Goal: Task Accomplishment & Management: Manage account settings

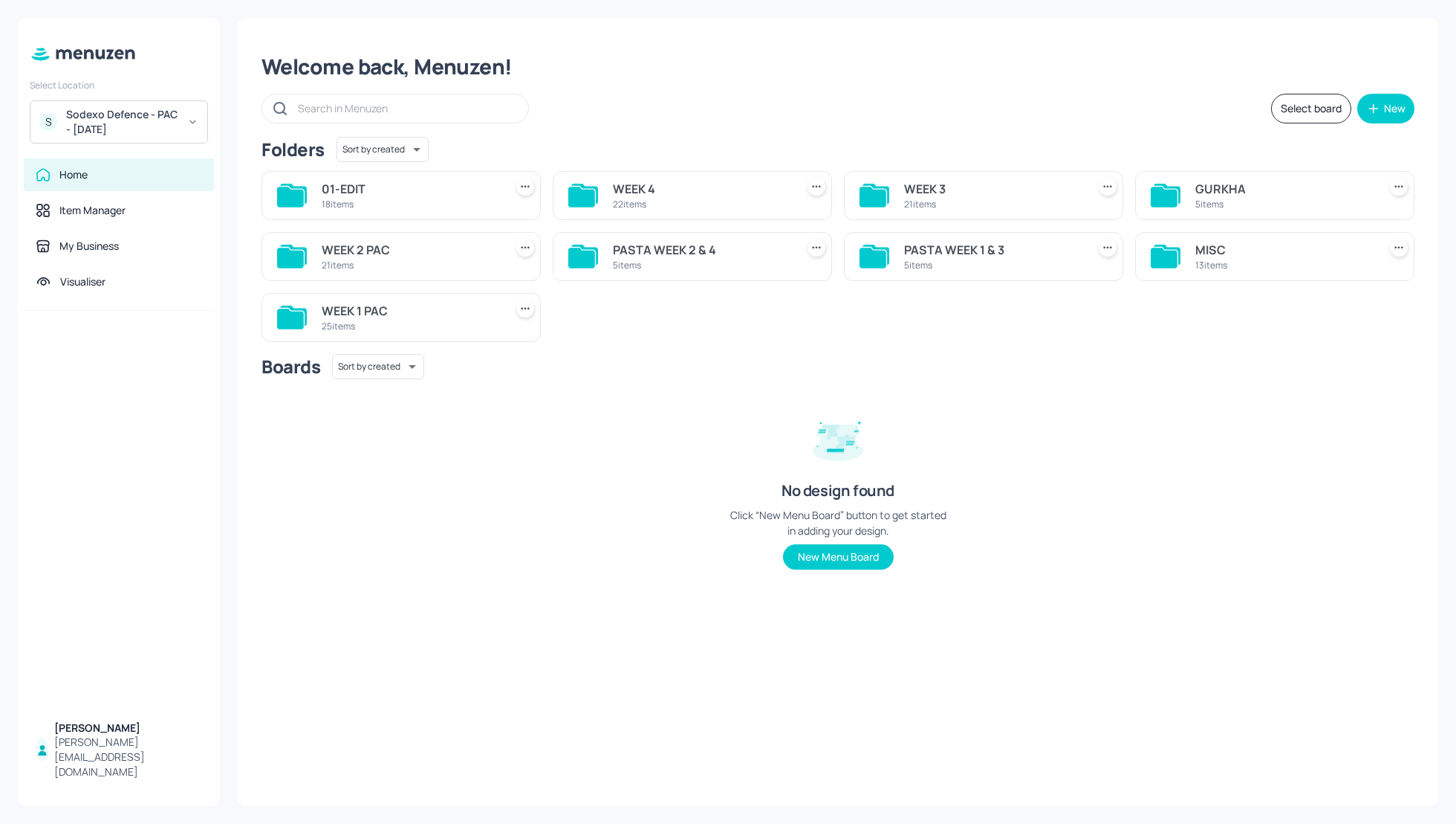
click at [1195, 247] on div "MISC" at bounding box center [1284, 249] width 177 height 18
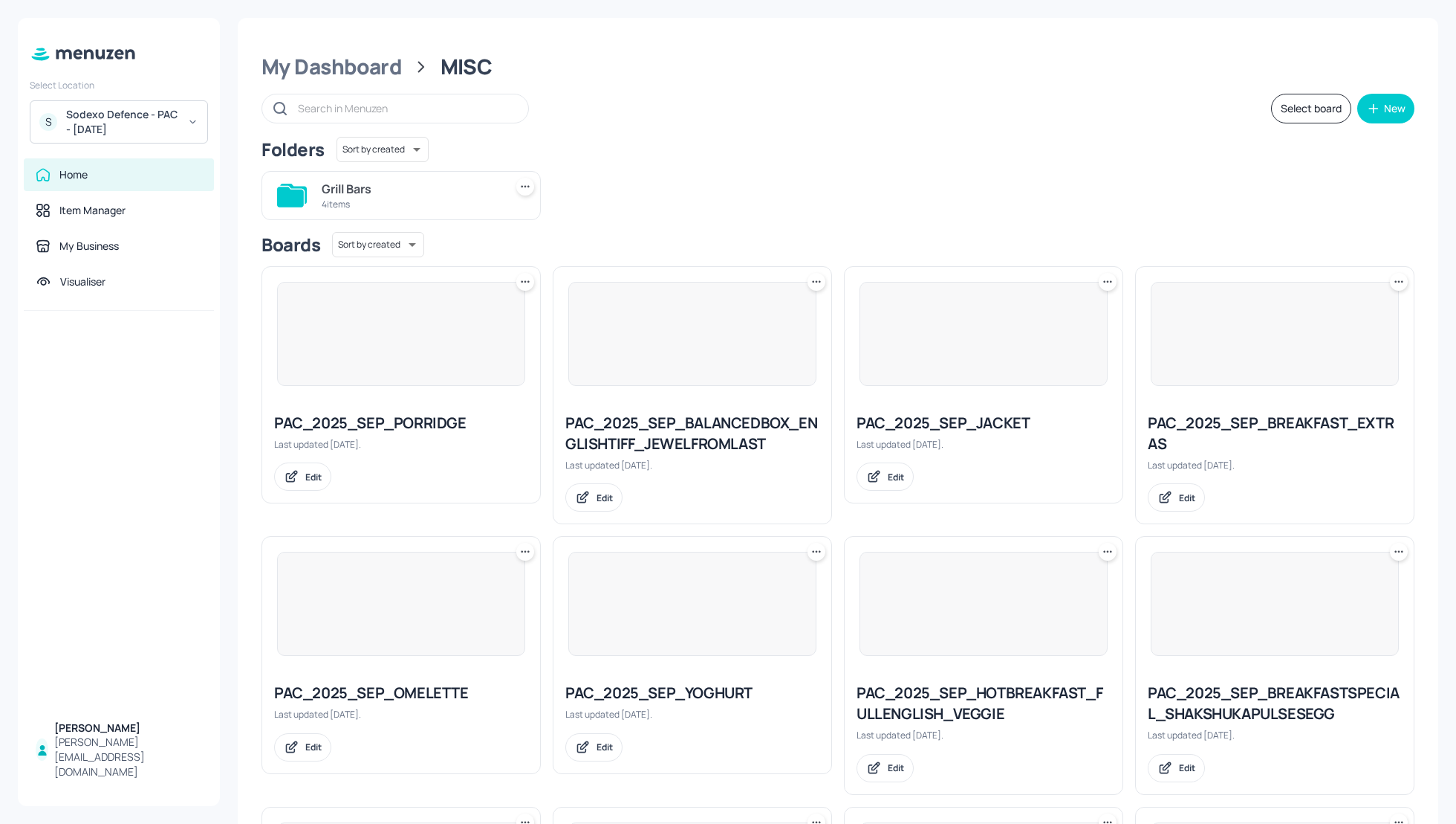
click at [1056, 182] on div "Grill Bars 4 items" at bounding box center [832, 189] width 1165 height 61
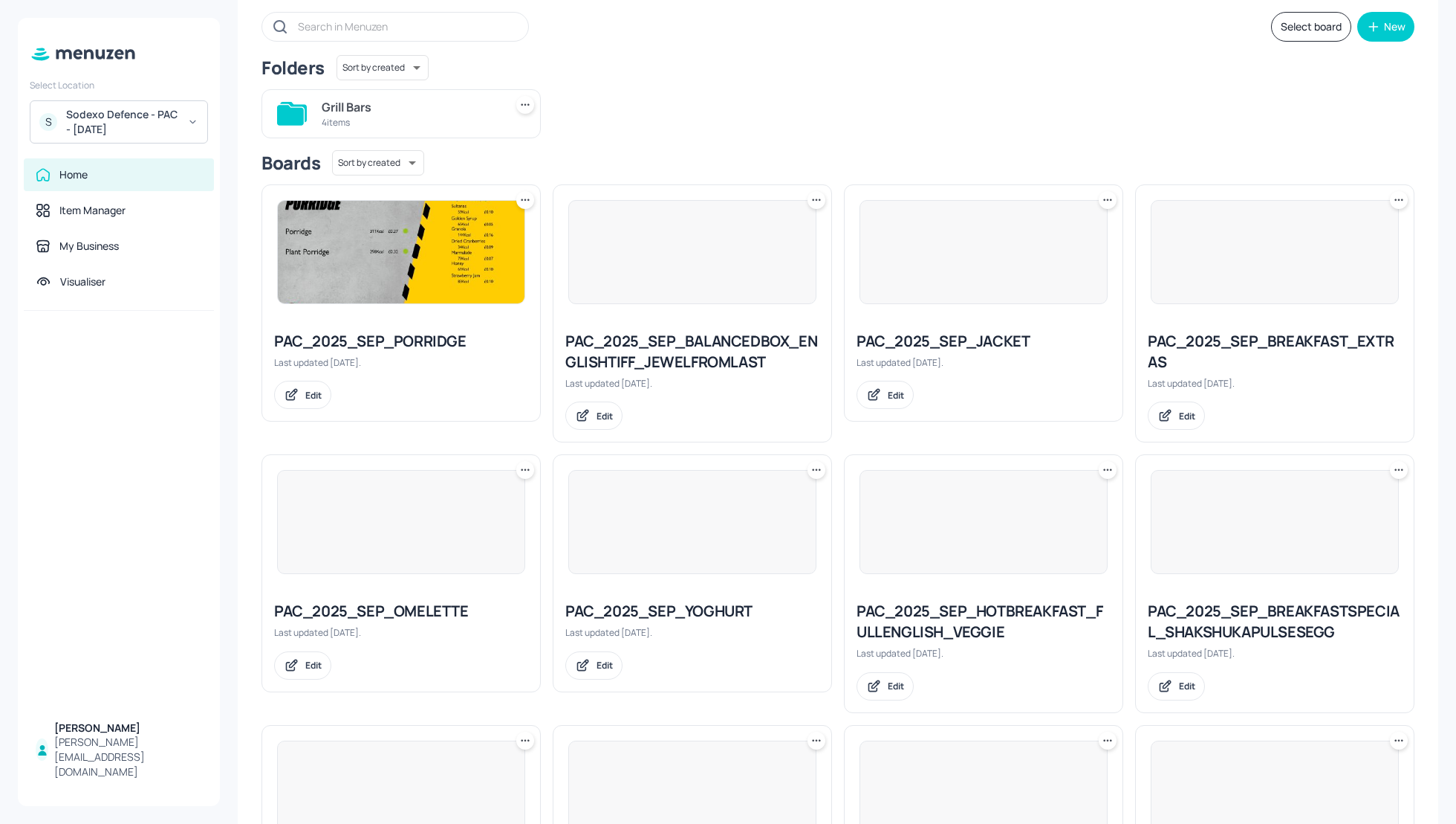
scroll to position [119, 0]
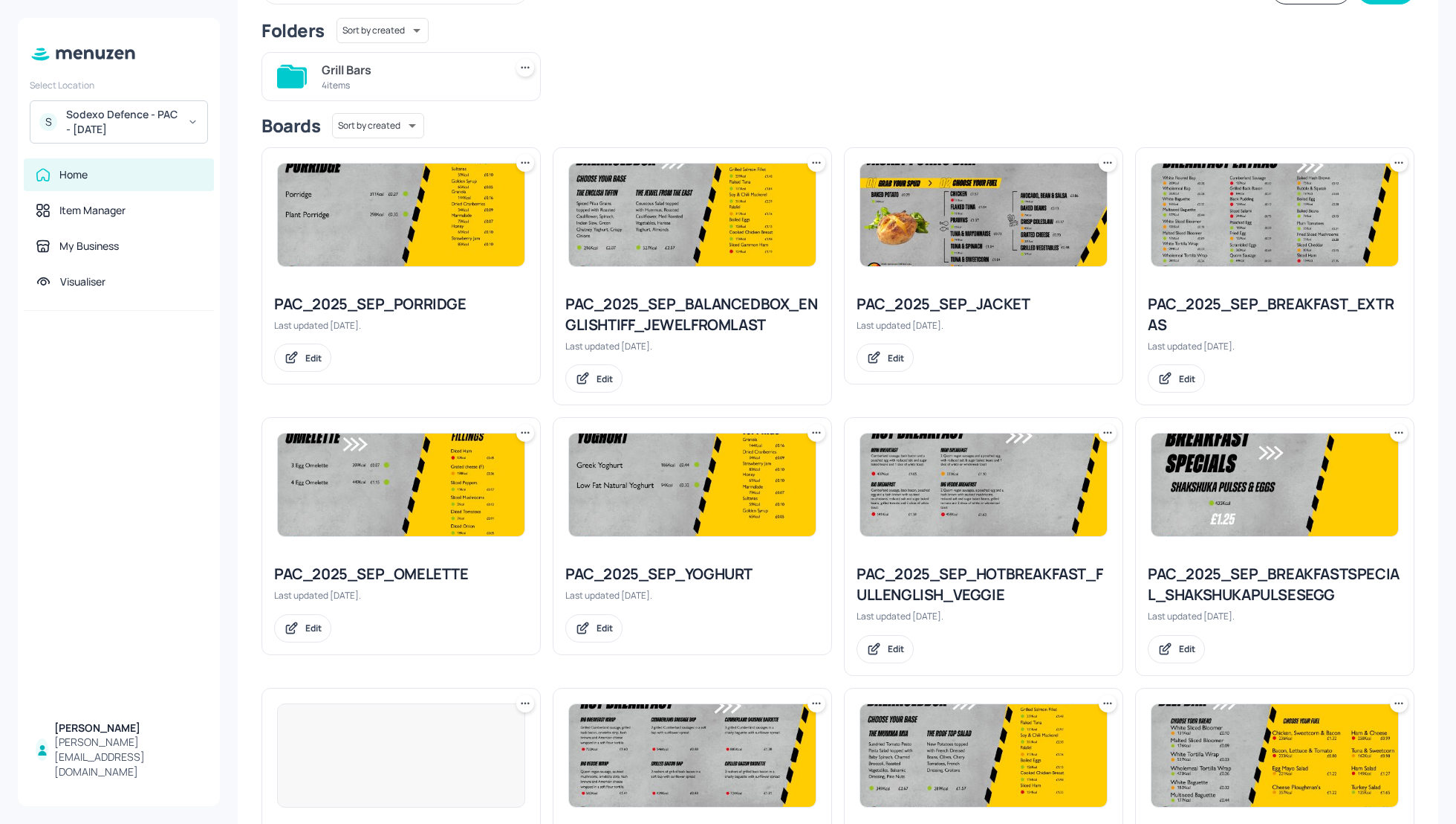
click at [393, 82] on div "4 items" at bounding box center [410, 85] width 177 height 12
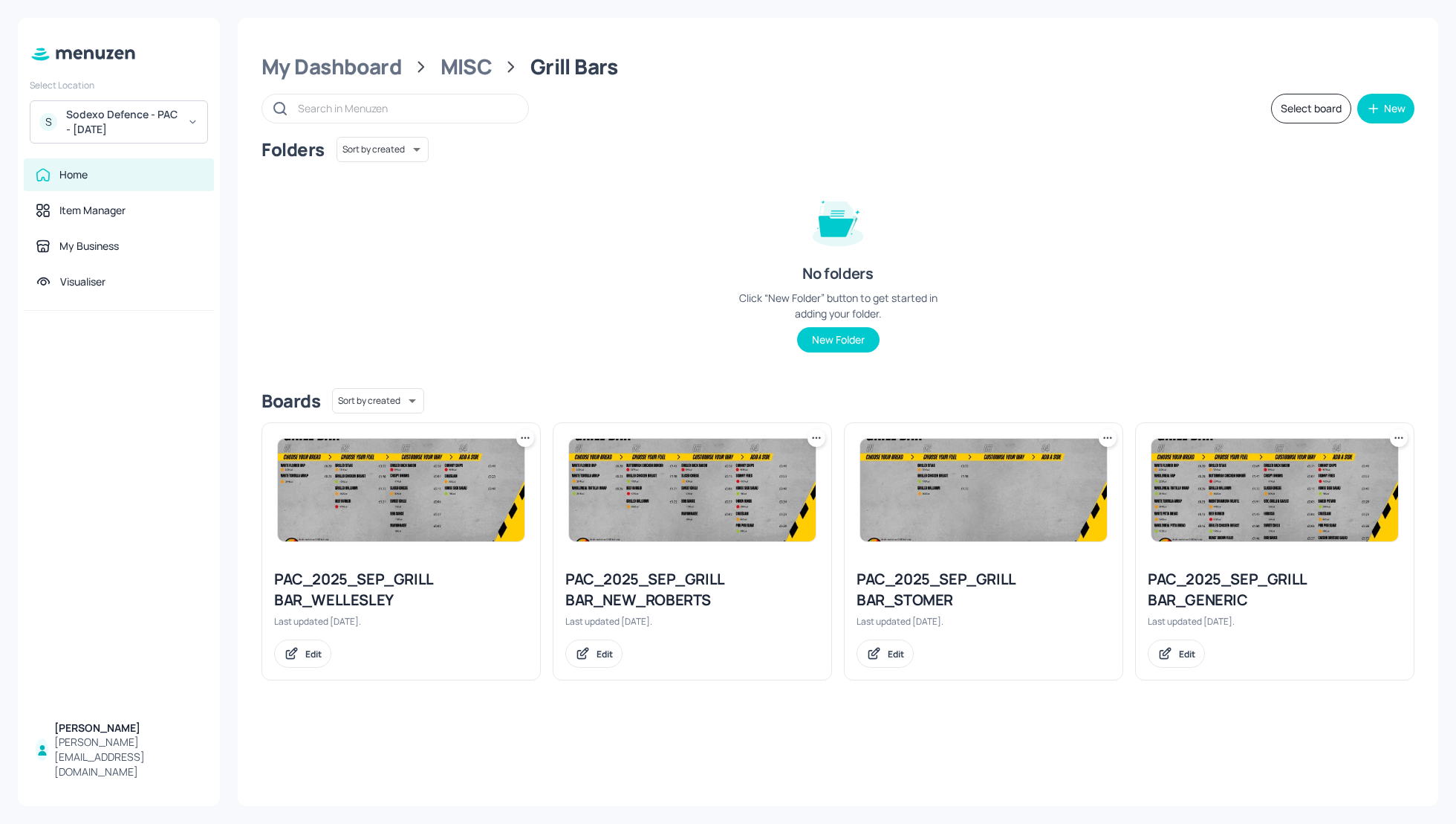
click at [1153, 256] on div "Folders Sort by created id ​ No folders Click “New Folder” button to get starte…" at bounding box center [838, 257] width 1154 height 240
click at [1213, 587] on div "PAC_2025_SEP_GRILL BAR_GENERIC" at bounding box center [1274, 590] width 254 height 42
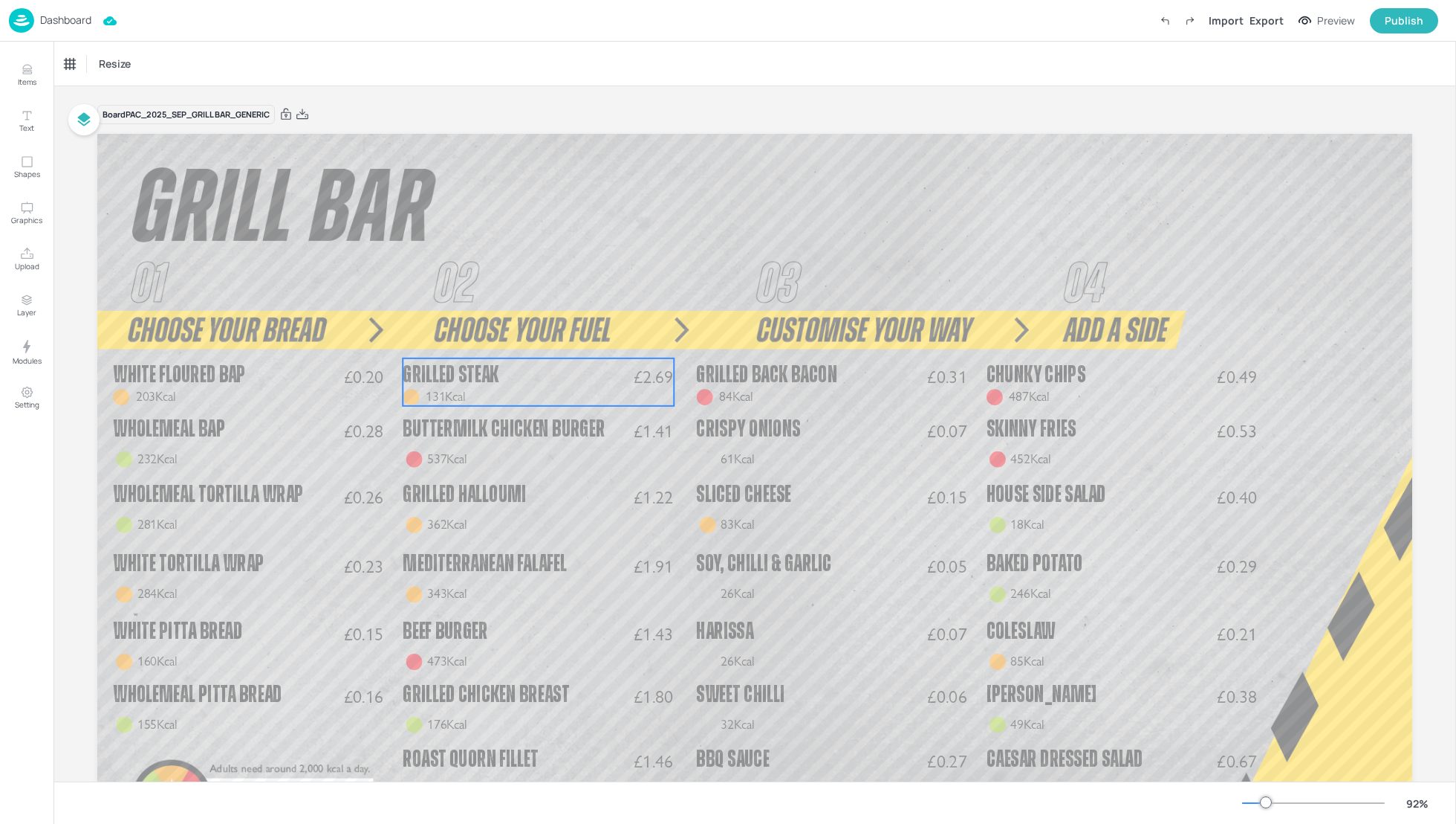
click at [563, 385] on p "Grilled Steak" at bounding box center [518, 375] width 233 height 33
click at [524, 334] on icon "Edit Item" at bounding box center [527, 333] width 7 height 7
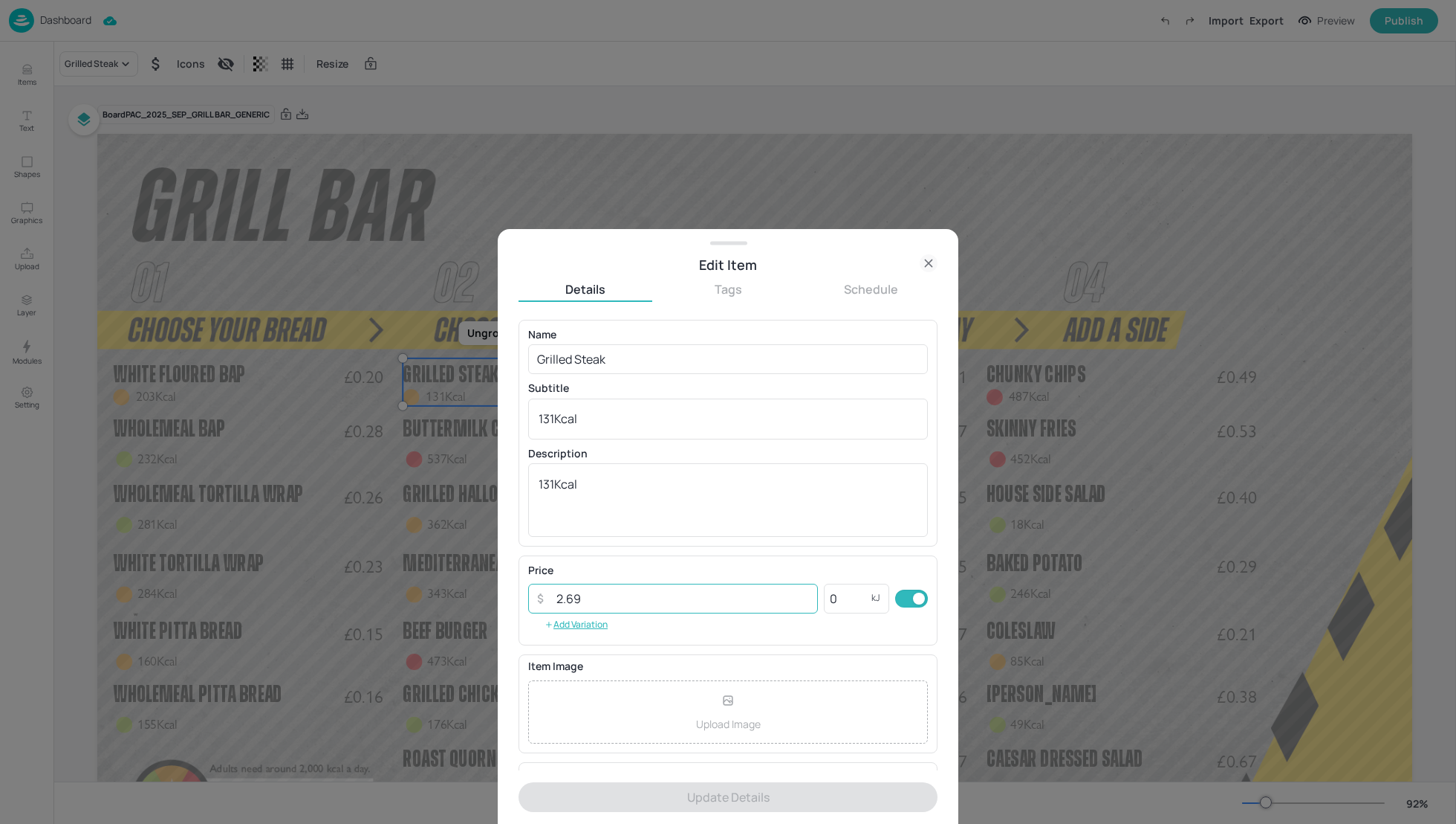
click at [601, 597] on input "2.69" at bounding box center [683, 598] width 270 height 29
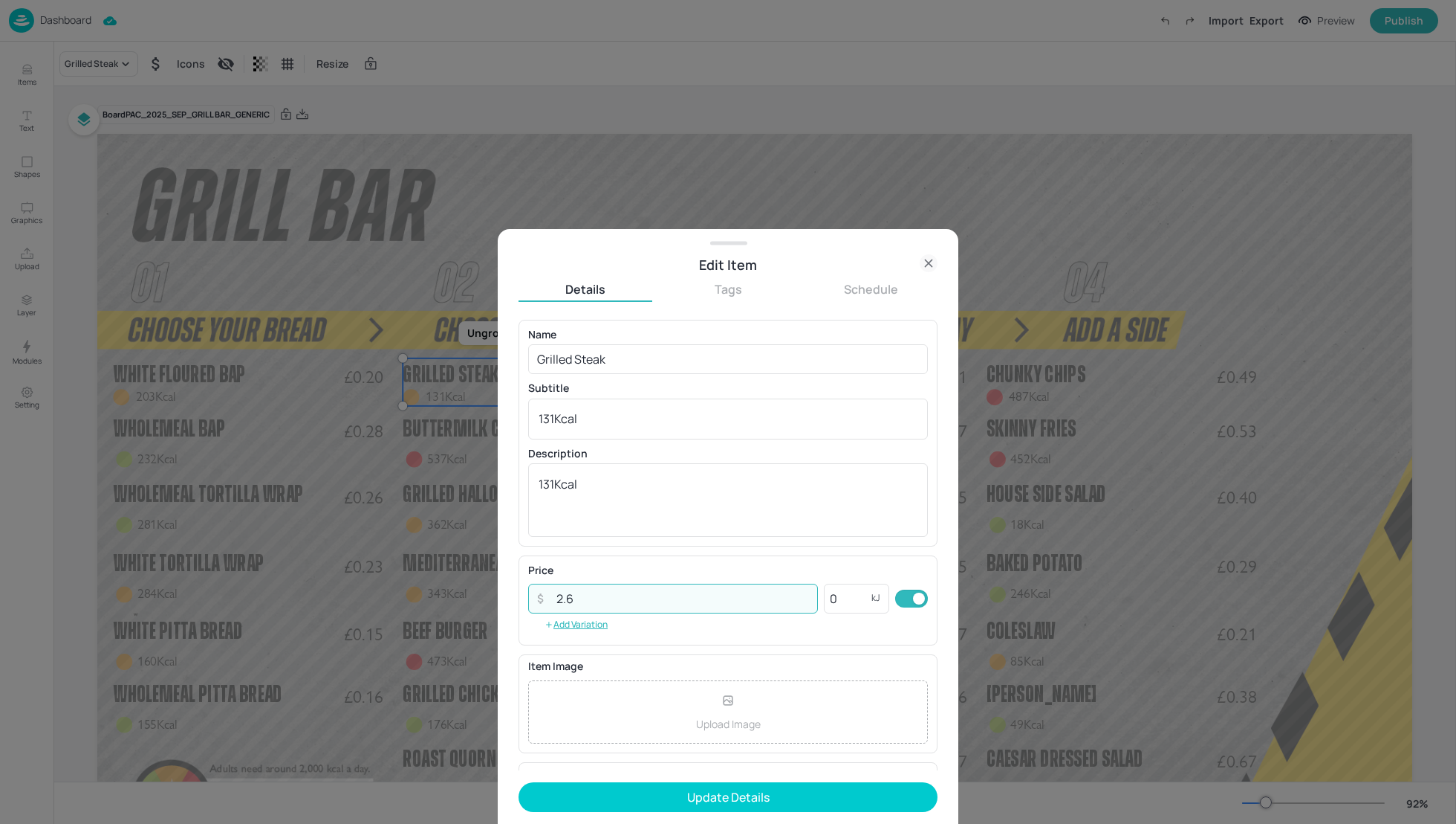
type input "2"
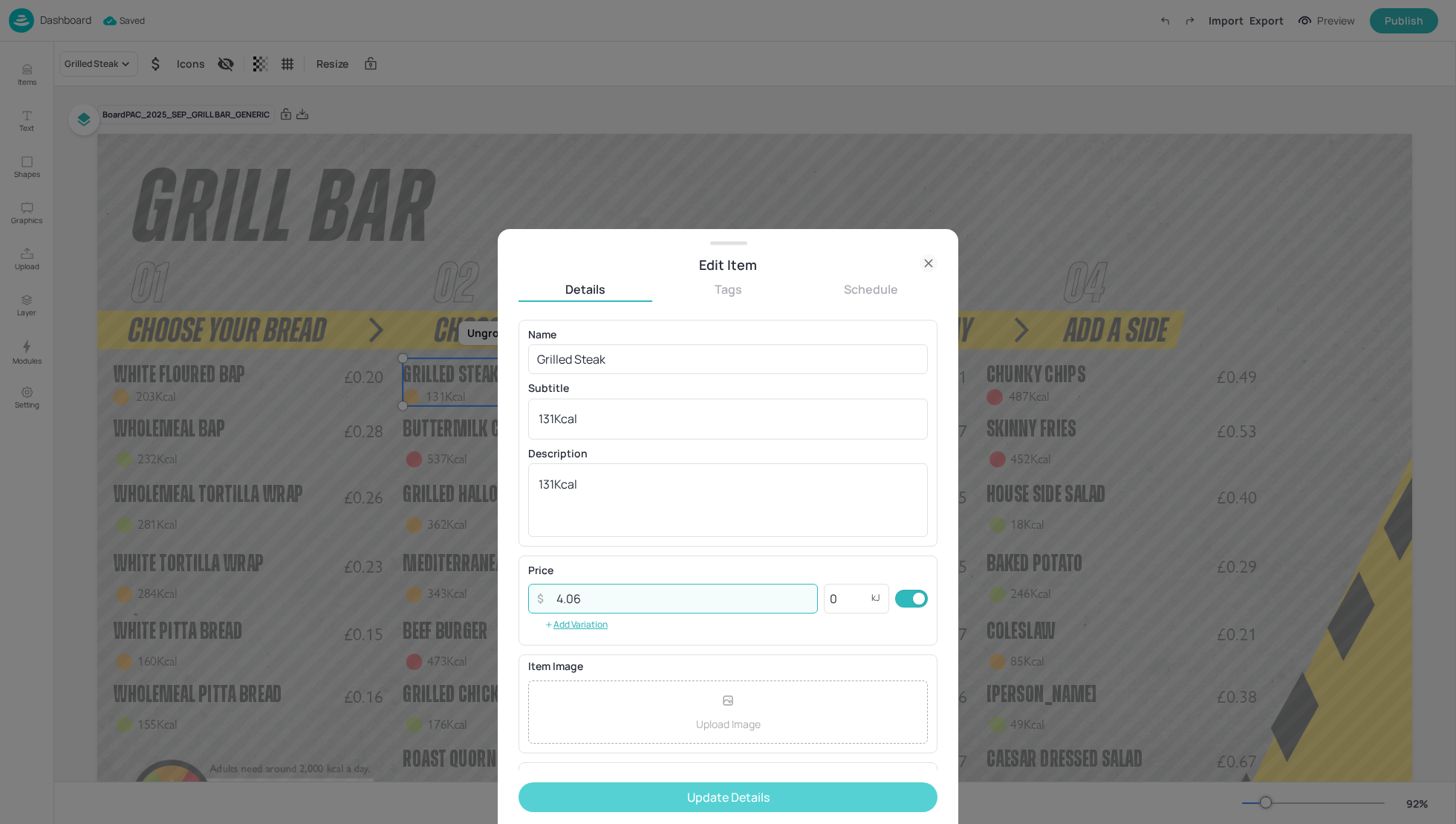
type input "4.06"
click at [719, 791] on button "Update Details" at bounding box center [728, 796] width 419 height 29
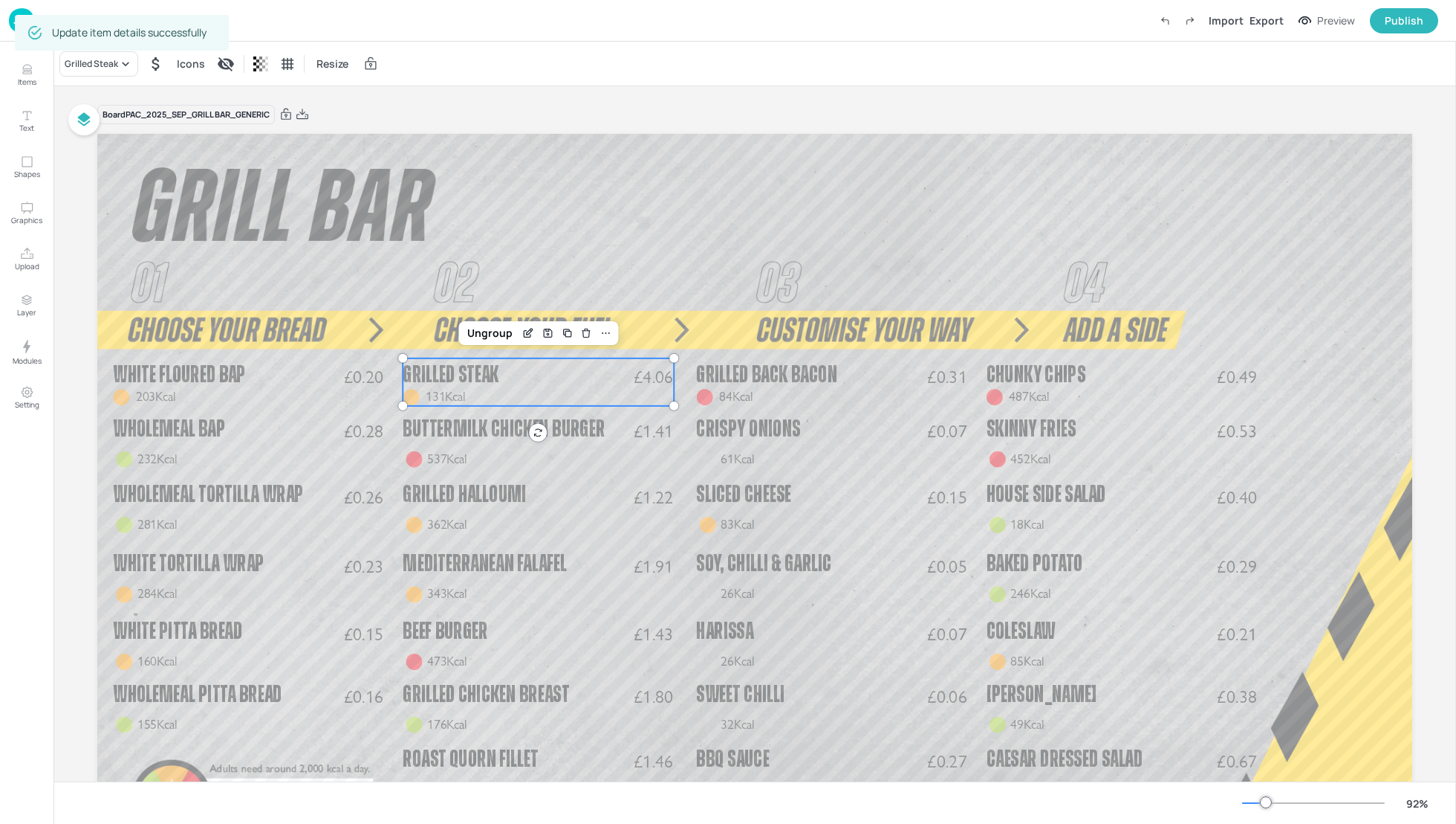
click at [621, 106] on div "Board PAC_2025_SEP_GRILL BAR_GENERIC" at bounding box center [754, 114] width 1315 height 21
click at [885, 64] on div "Grilled Steak Icons Resize" at bounding box center [754, 64] width 1403 height 44
click at [1259, 19] on div "Export" at bounding box center [1267, 20] width 34 height 15
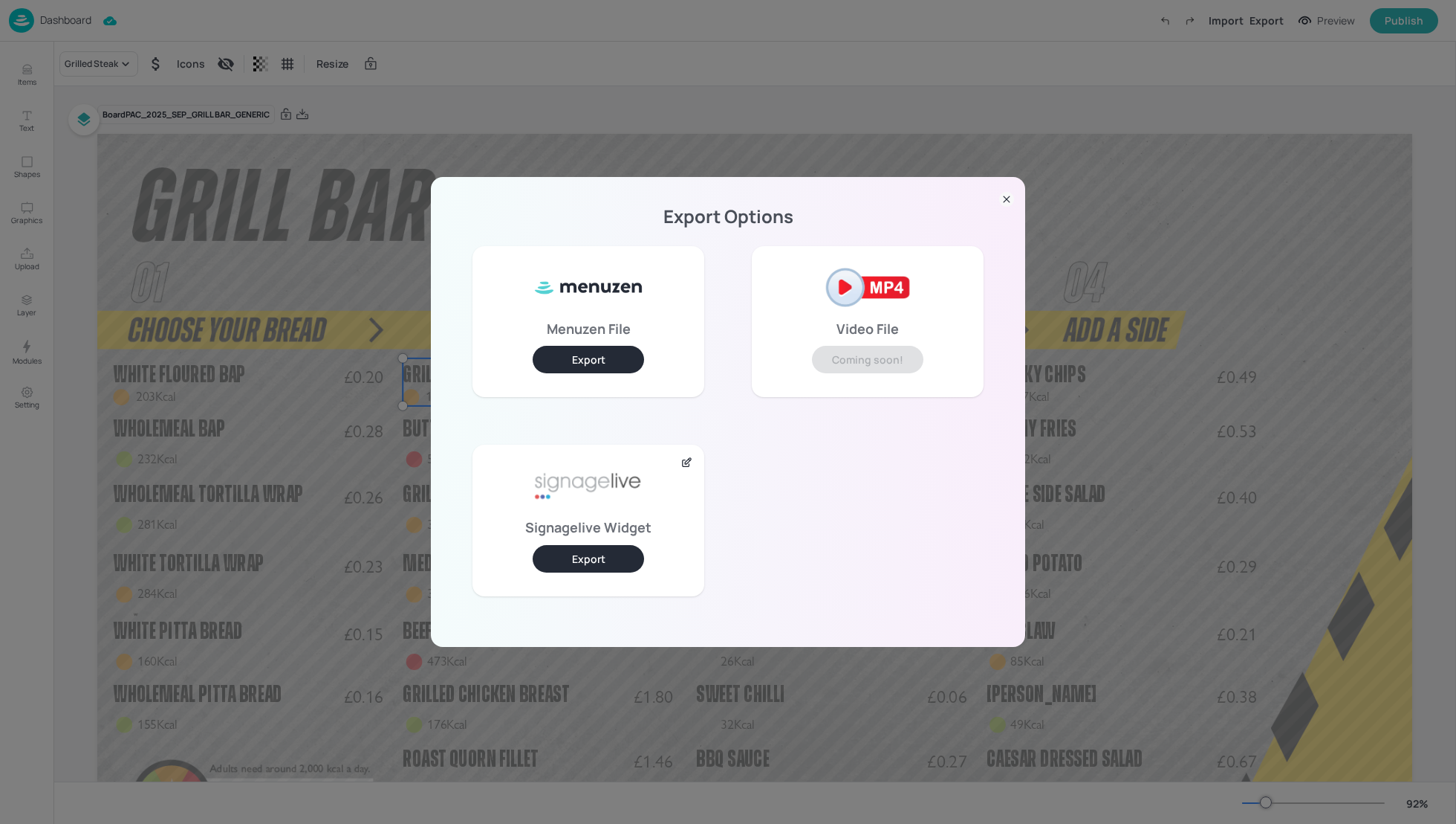
click at [904, 117] on div "Export Options Menuzen File Export Video File Coming soon! Signagelive Widget E…" at bounding box center [728, 412] width 1456 height 824
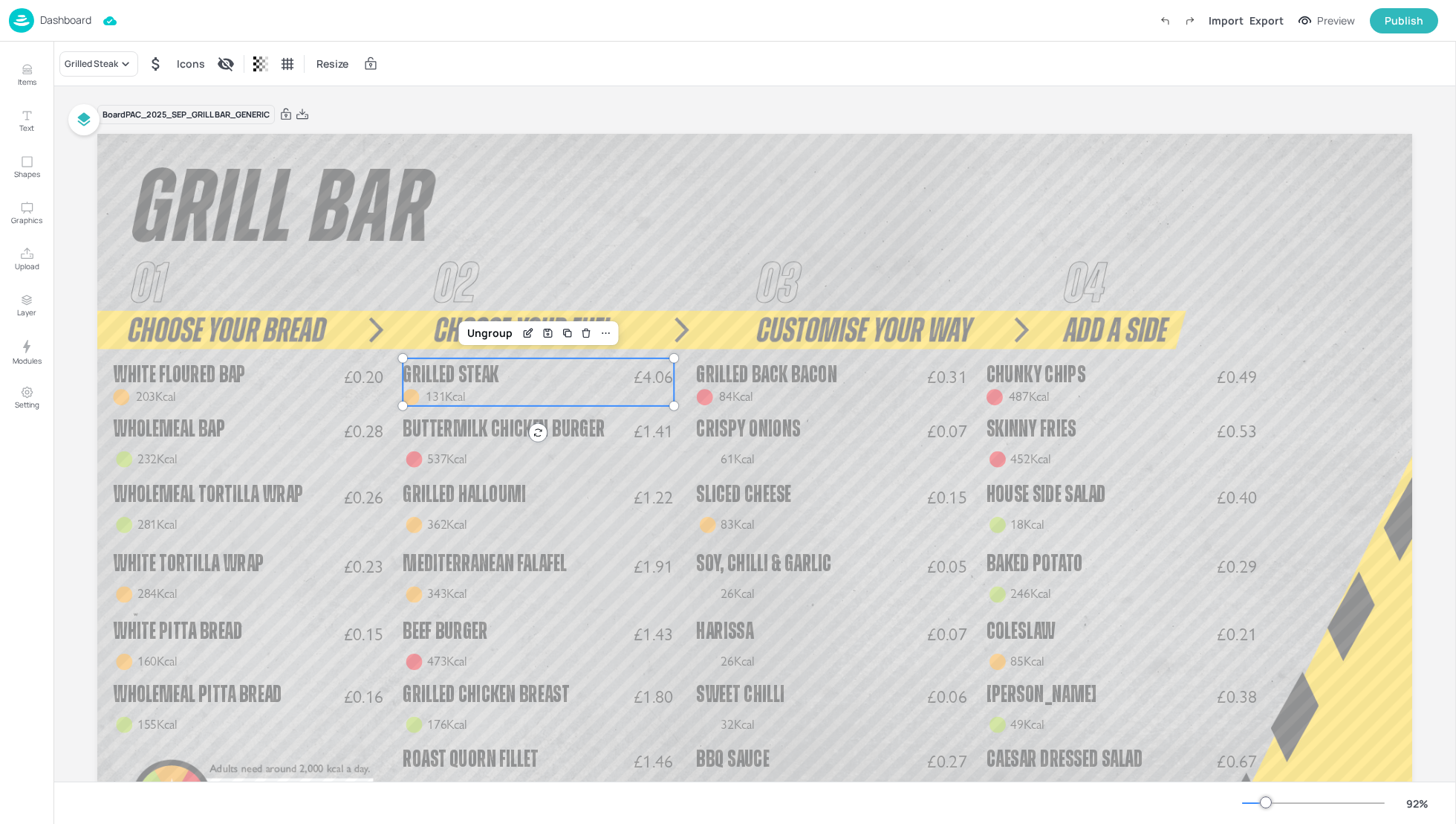
click at [46, 22] on p "Dashboard" at bounding box center [66, 20] width 51 height 10
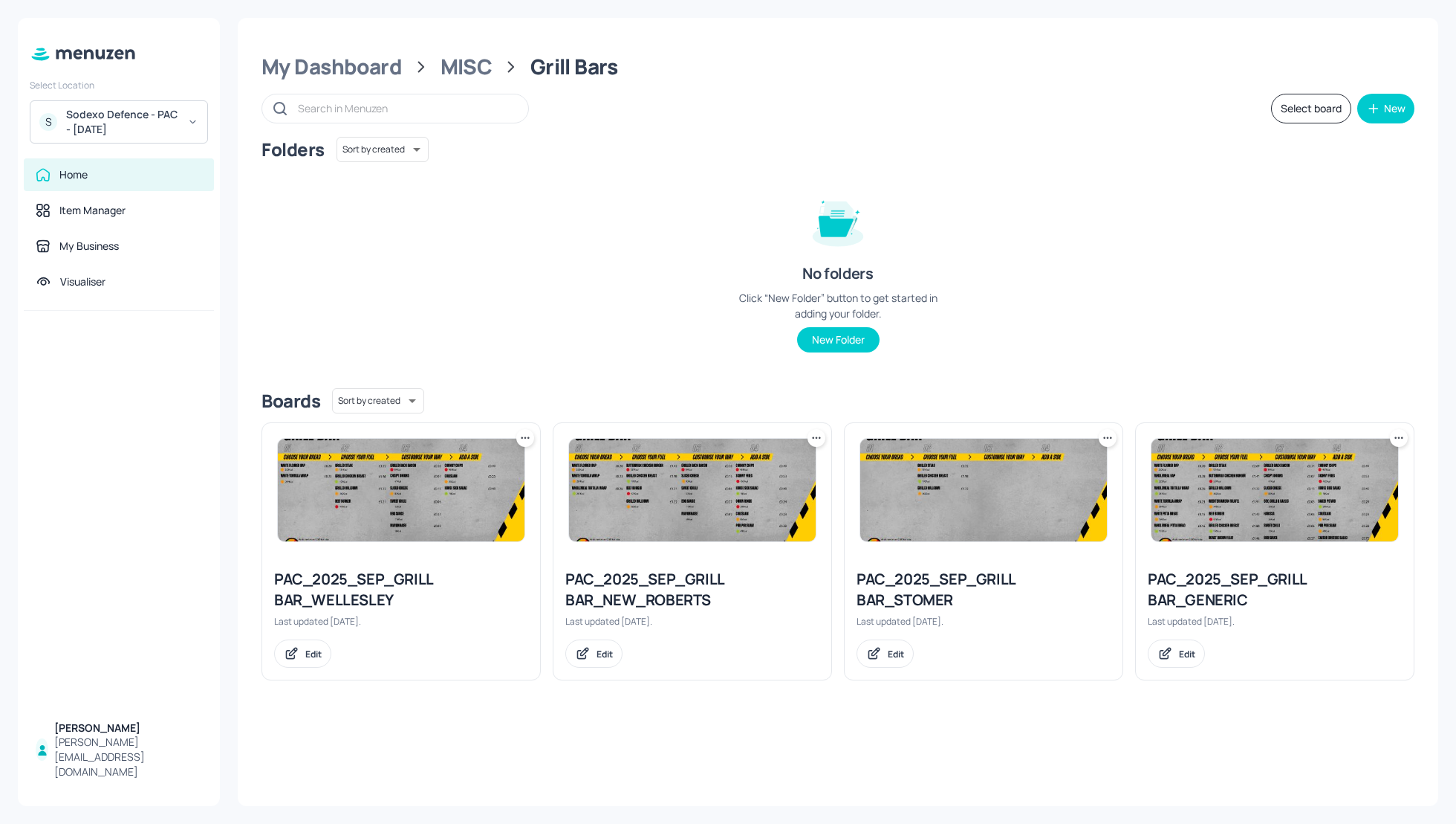
click at [1300, 105] on button "Select board" at bounding box center [1311, 108] width 80 height 29
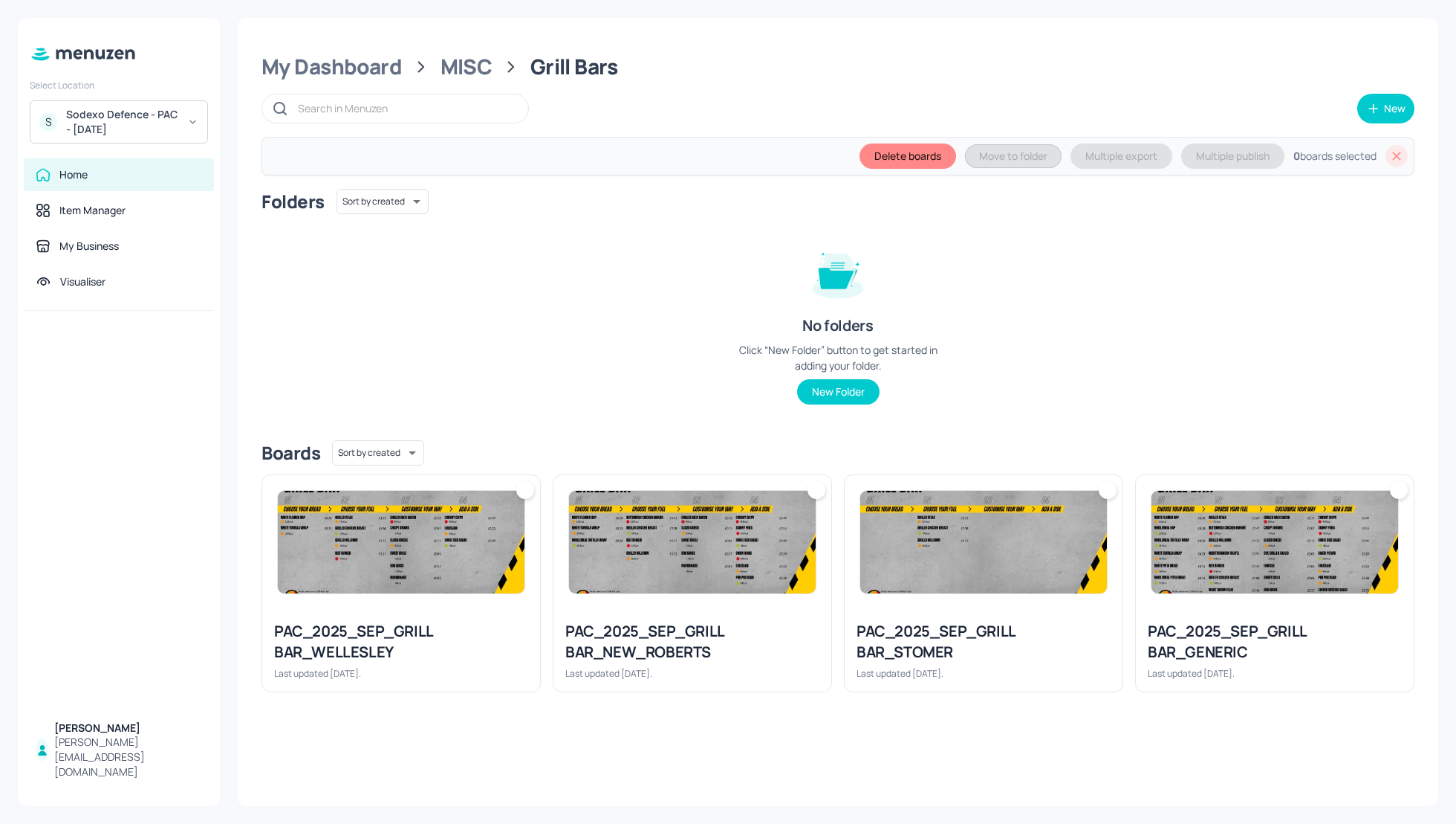
click at [430, 589] on img at bounding box center [400, 542] width 246 height 103
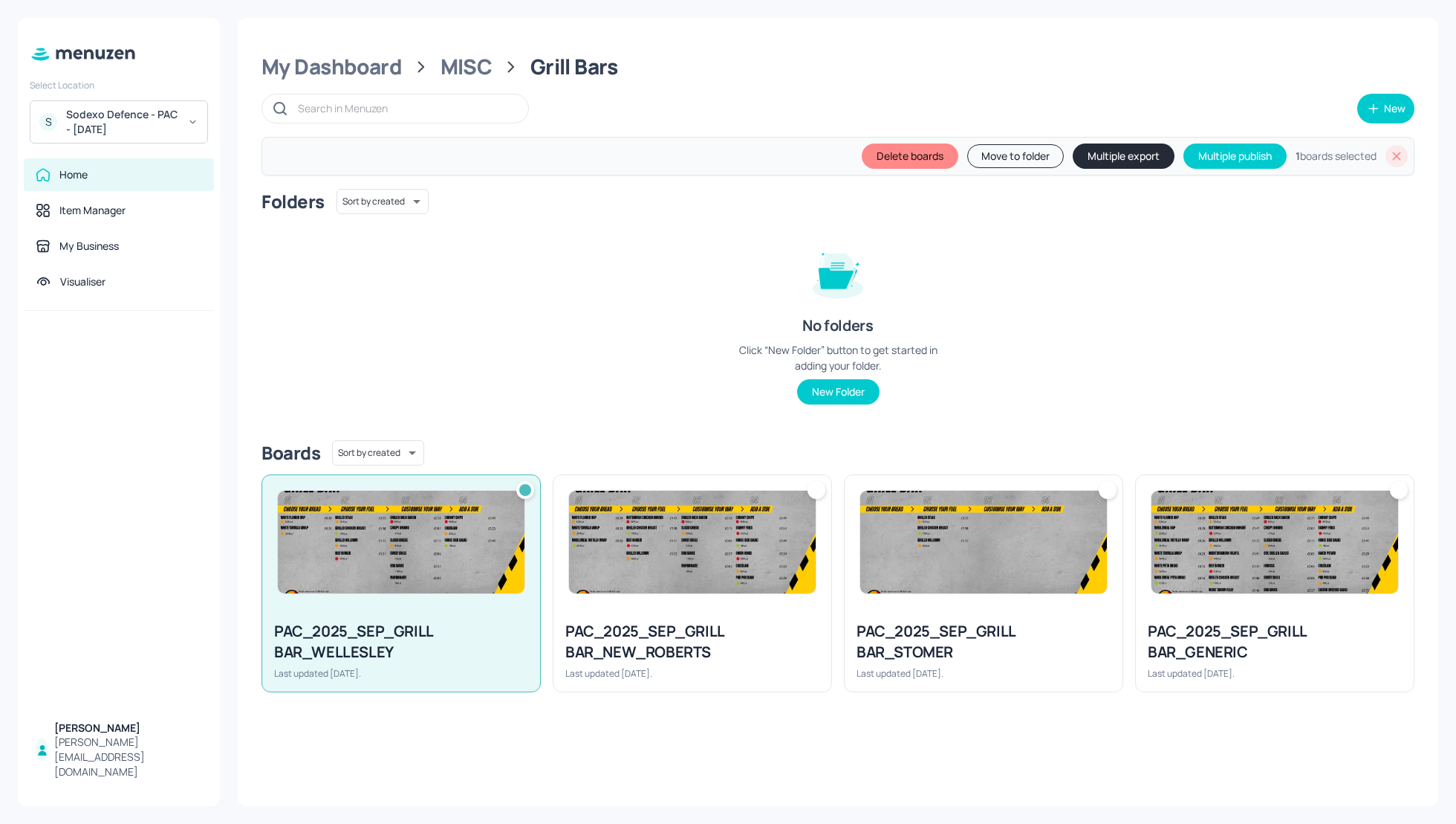
click at [654, 588] on img at bounding box center [692, 542] width 246 height 103
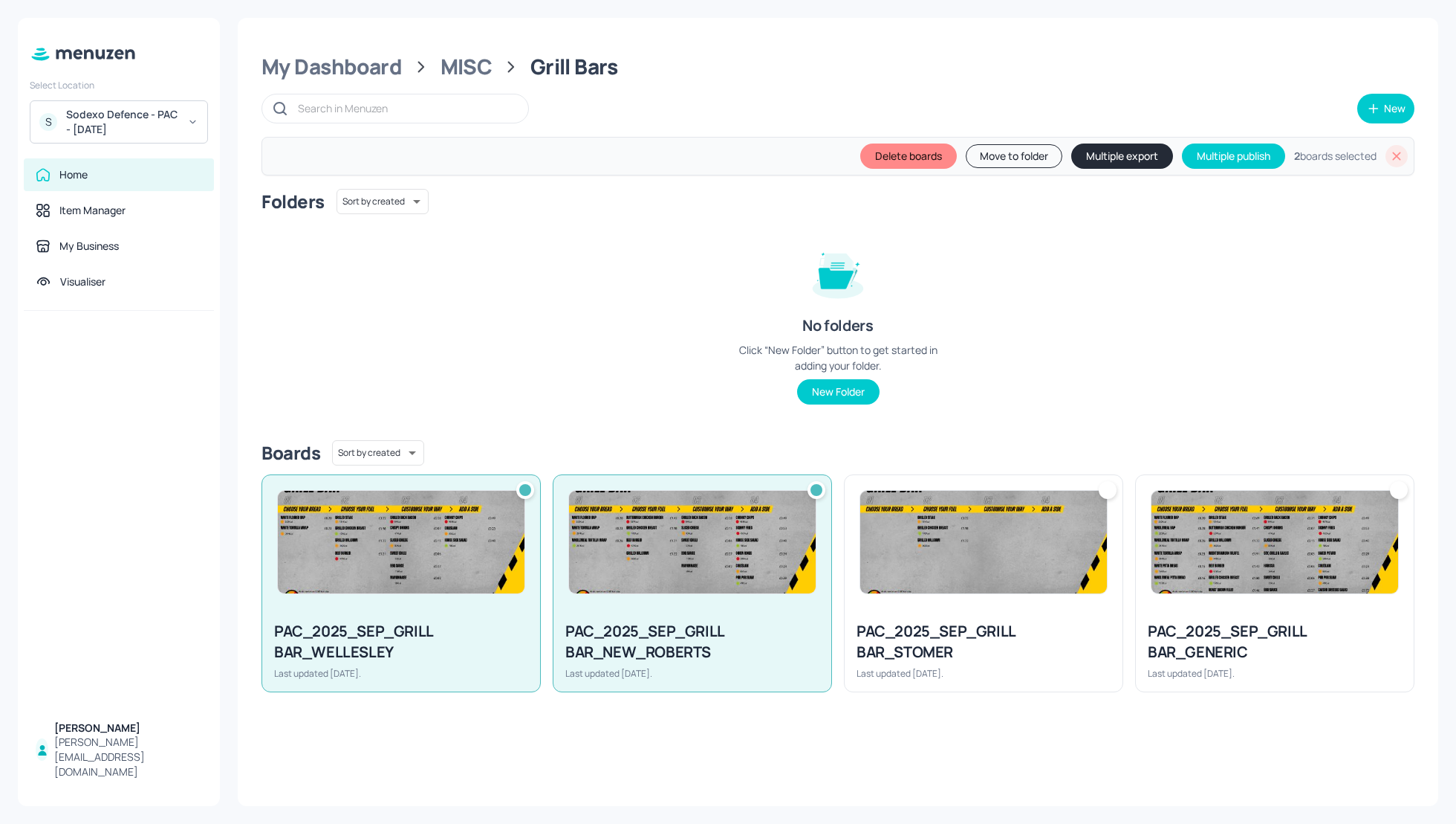
click at [937, 587] on img at bounding box center [983, 542] width 246 height 103
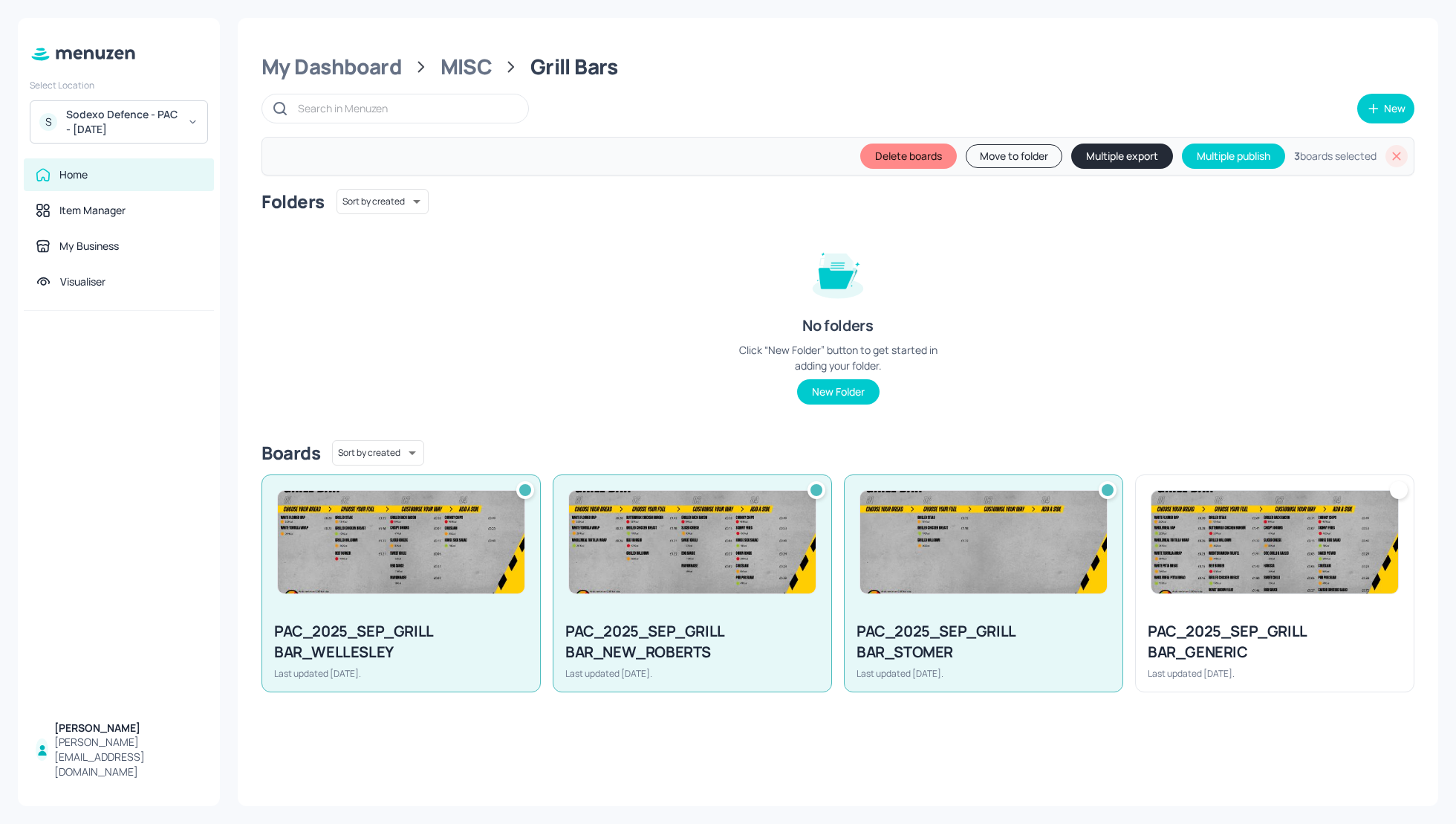
click at [1198, 598] on div at bounding box center [1275, 541] width 278 height 134
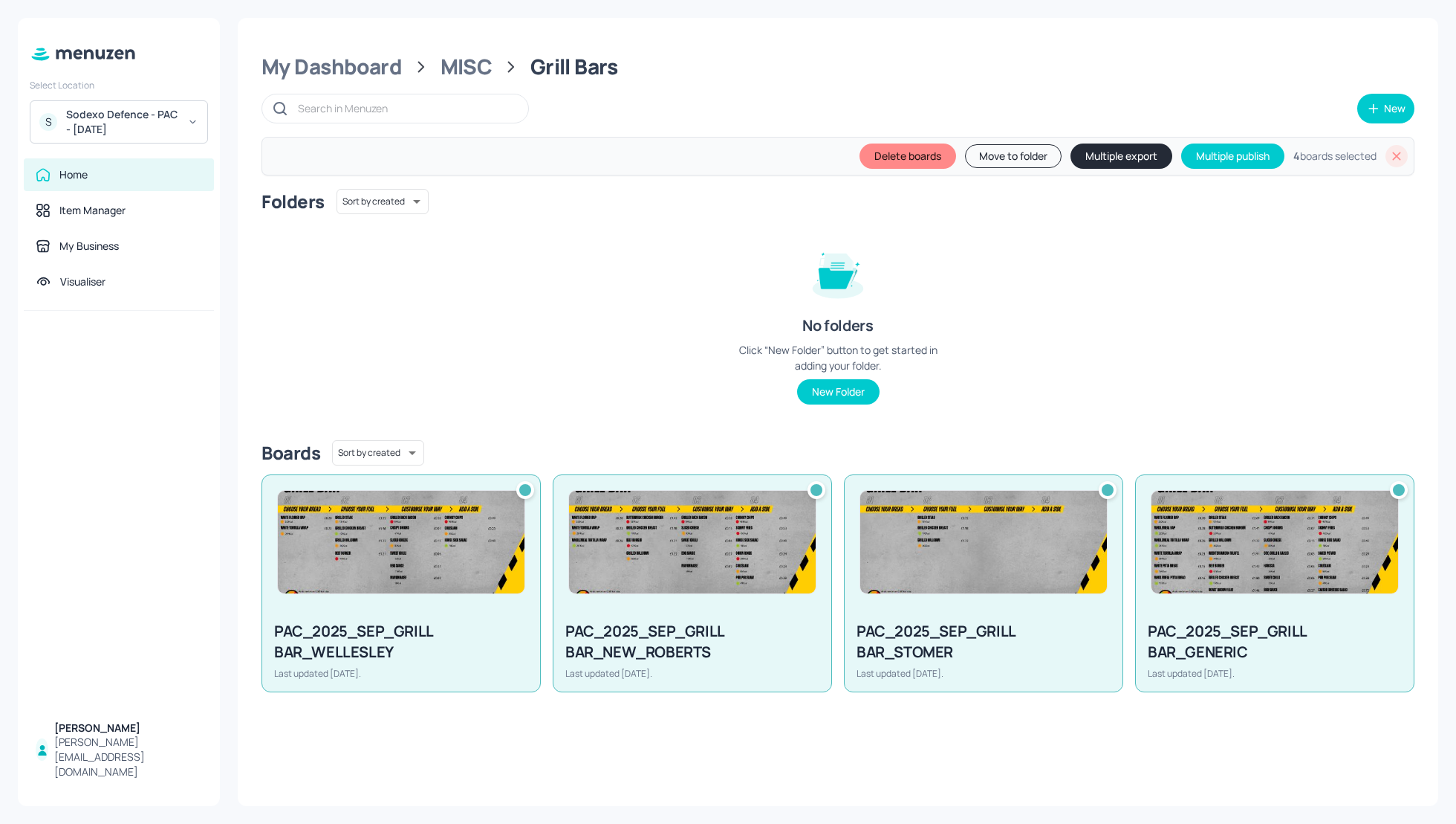
click at [1111, 156] on button "Multiple export" at bounding box center [1121, 156] width 102 height 26
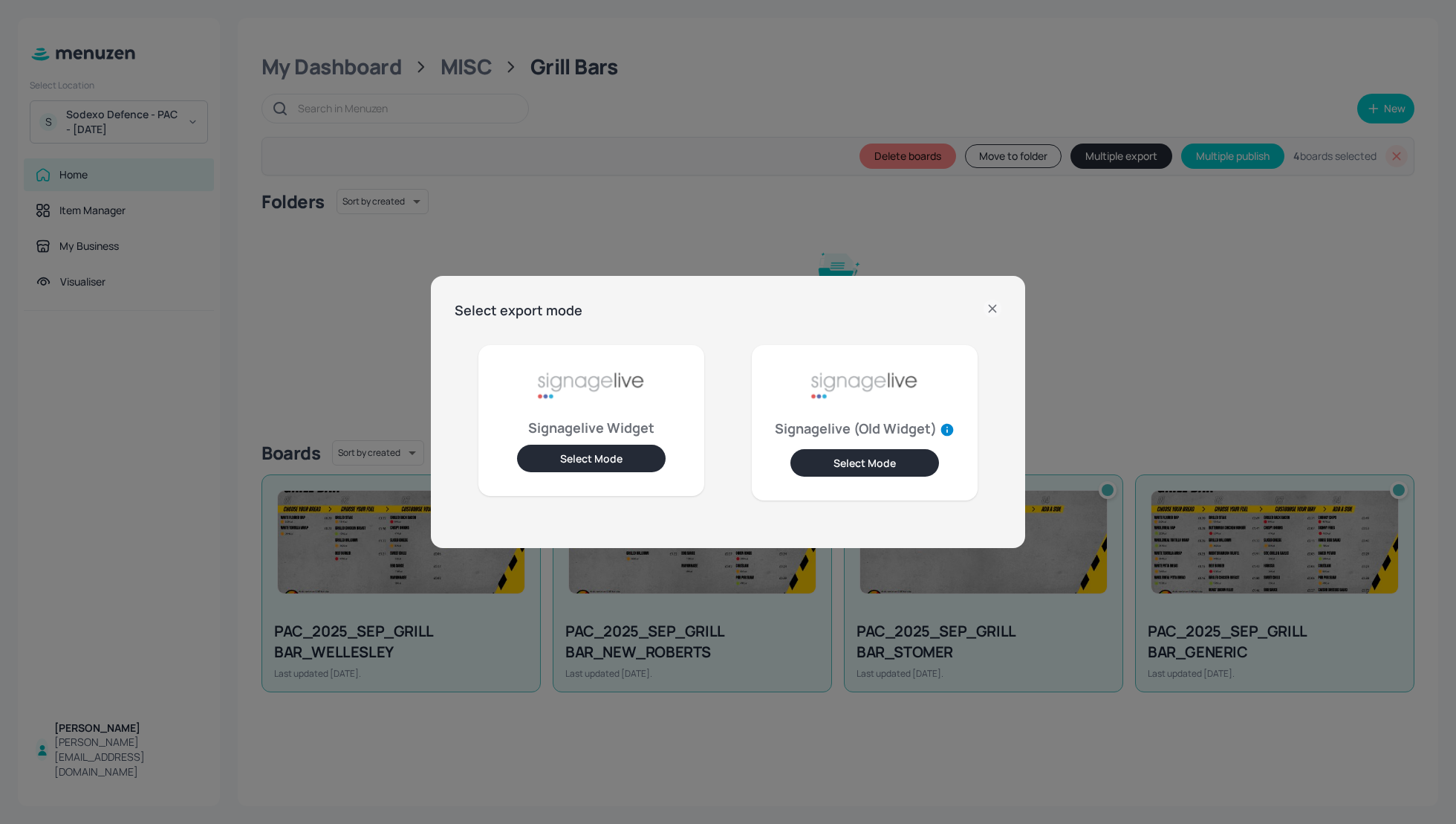
click at [603, 461] on button "Select Mode" at bounding box center [592, 458] width 148 height 28
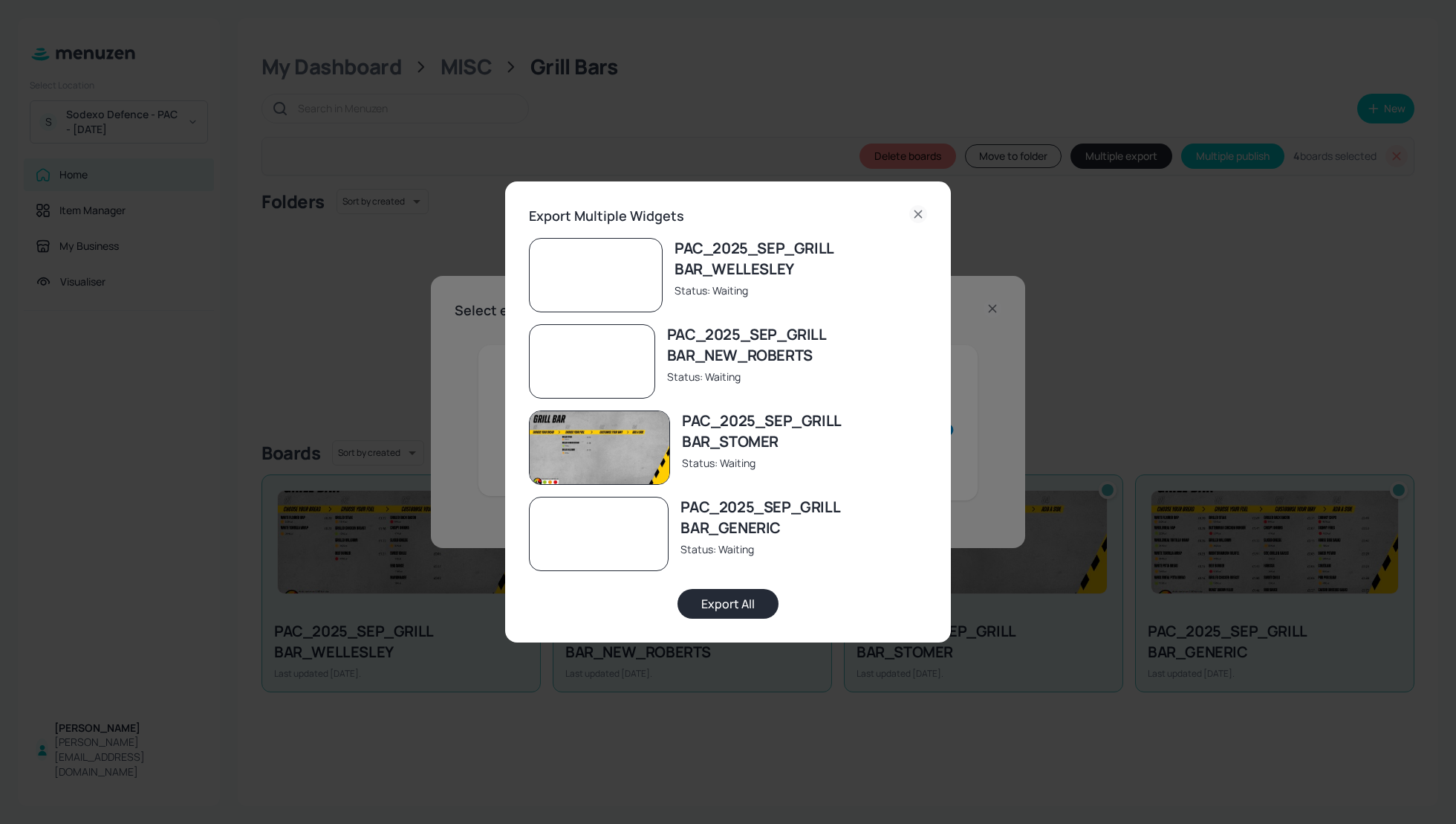
click at [745, 596] on button "Export All" at bounding box center [728, 603] width 101 height 29
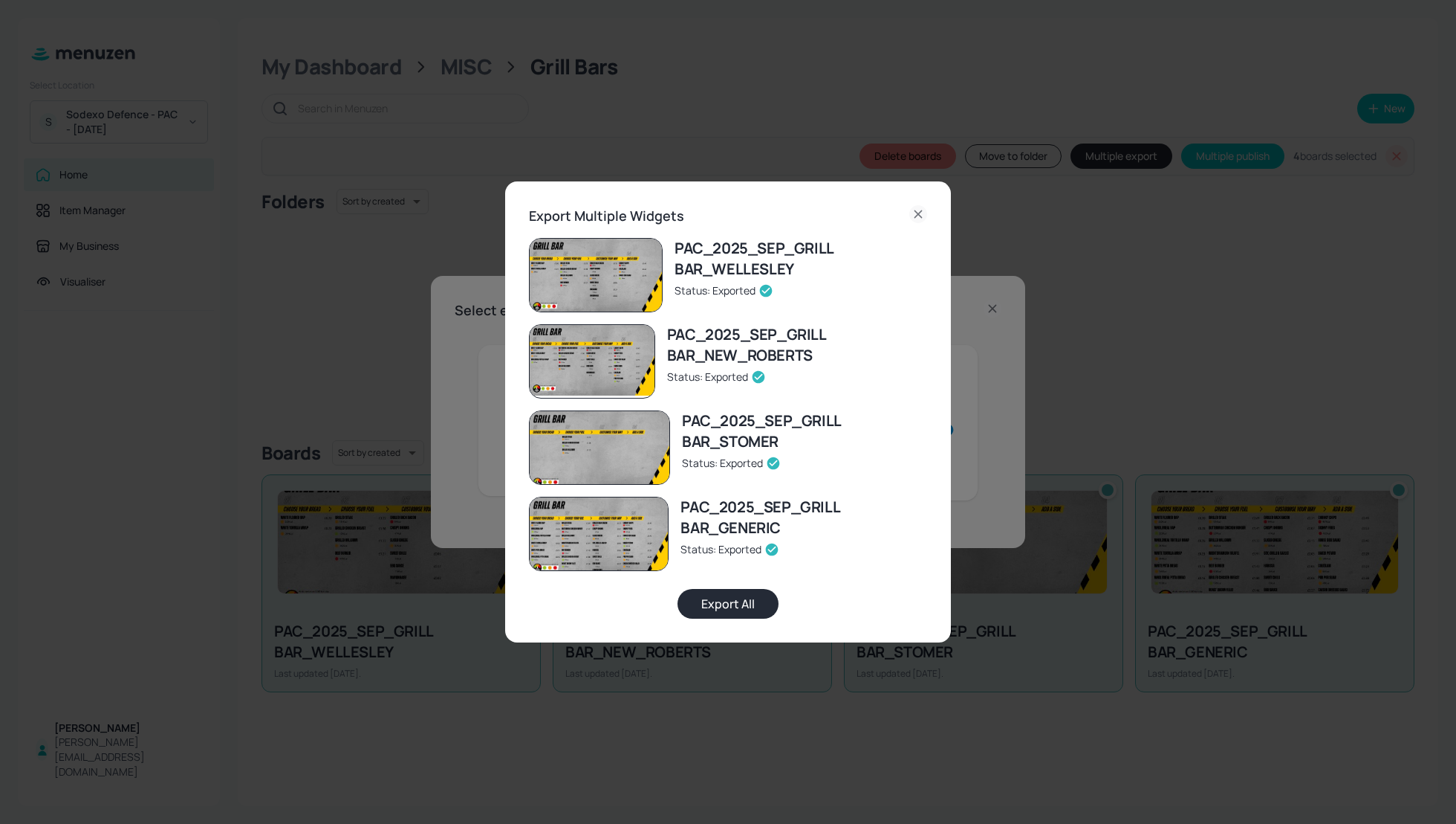
click at [373, 361] on div "Export Multiple Widgets PAC_2025_SEP_GRILL BAR_WELLESLEY Status: Exported PAC_2…" at bounding box center [728, 412] width 1456 height 824
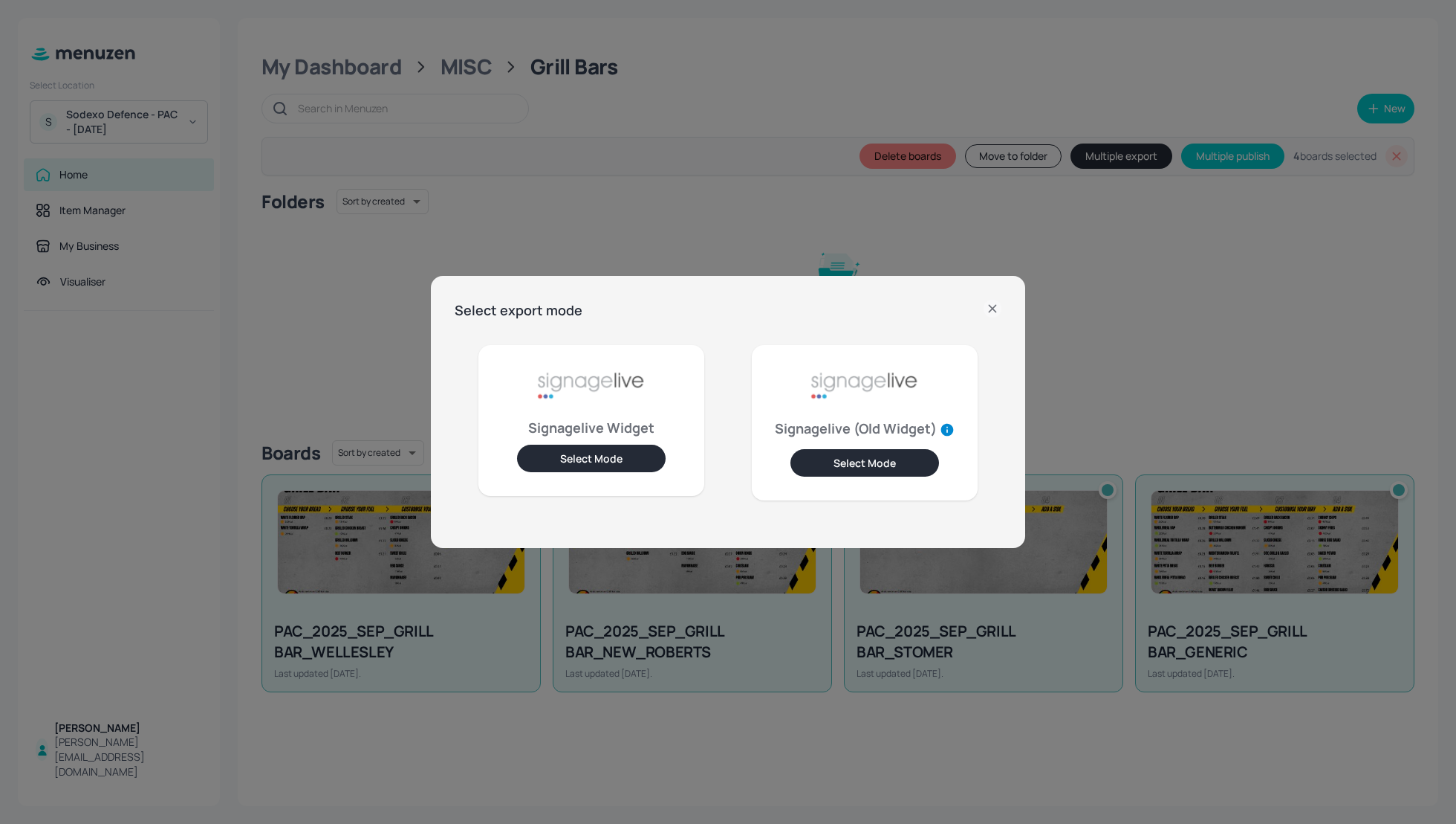
click at [362, 361] on div "Select export mode Signagelive Widget Select Mode Signagelive (Old Widget) Sele…" at bounding box center [728, 412] width 1456 height 824
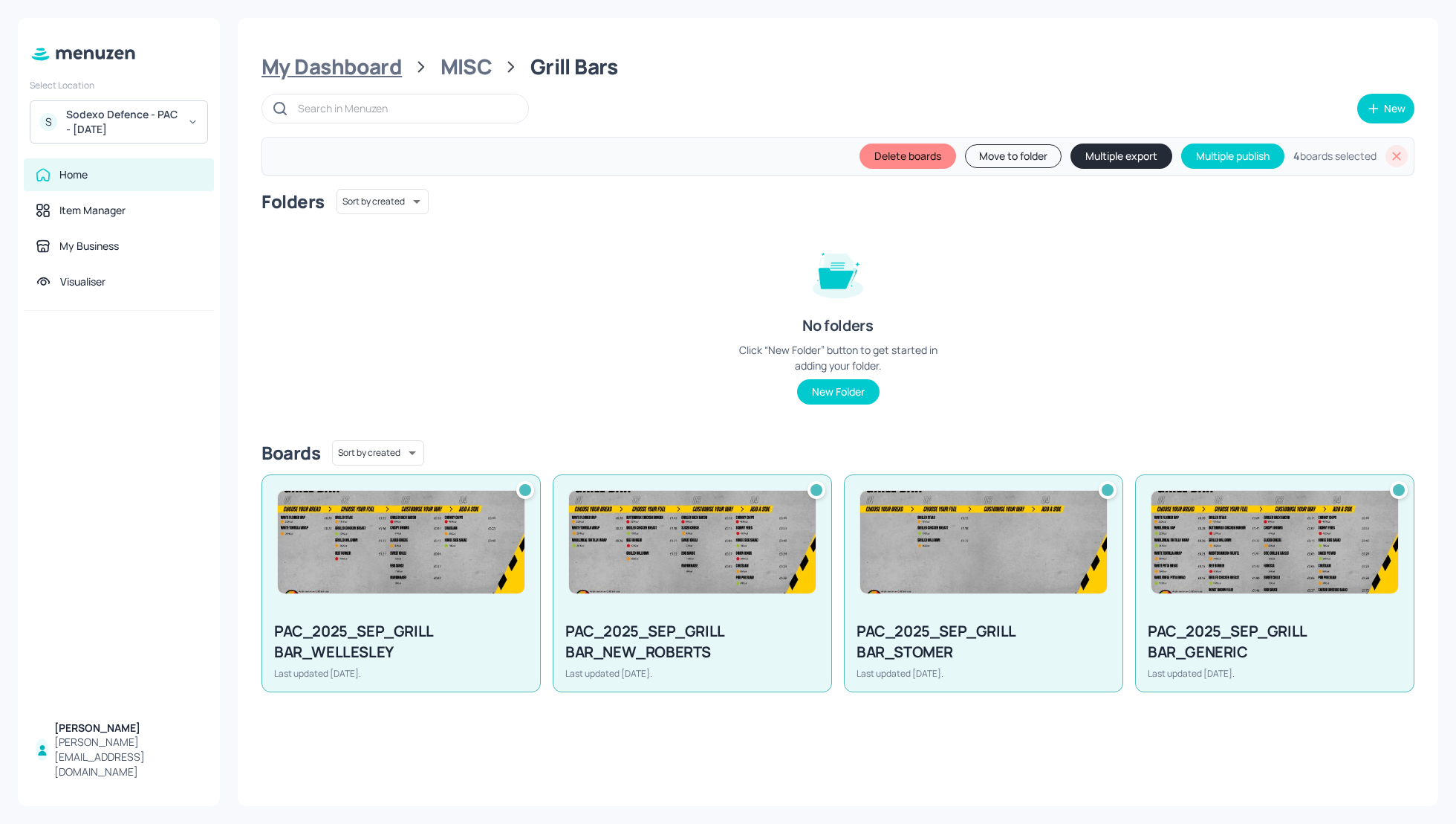
click at [355, 60] on div "My Dashboard" at bounding box center [332, 67] width 141 height 27
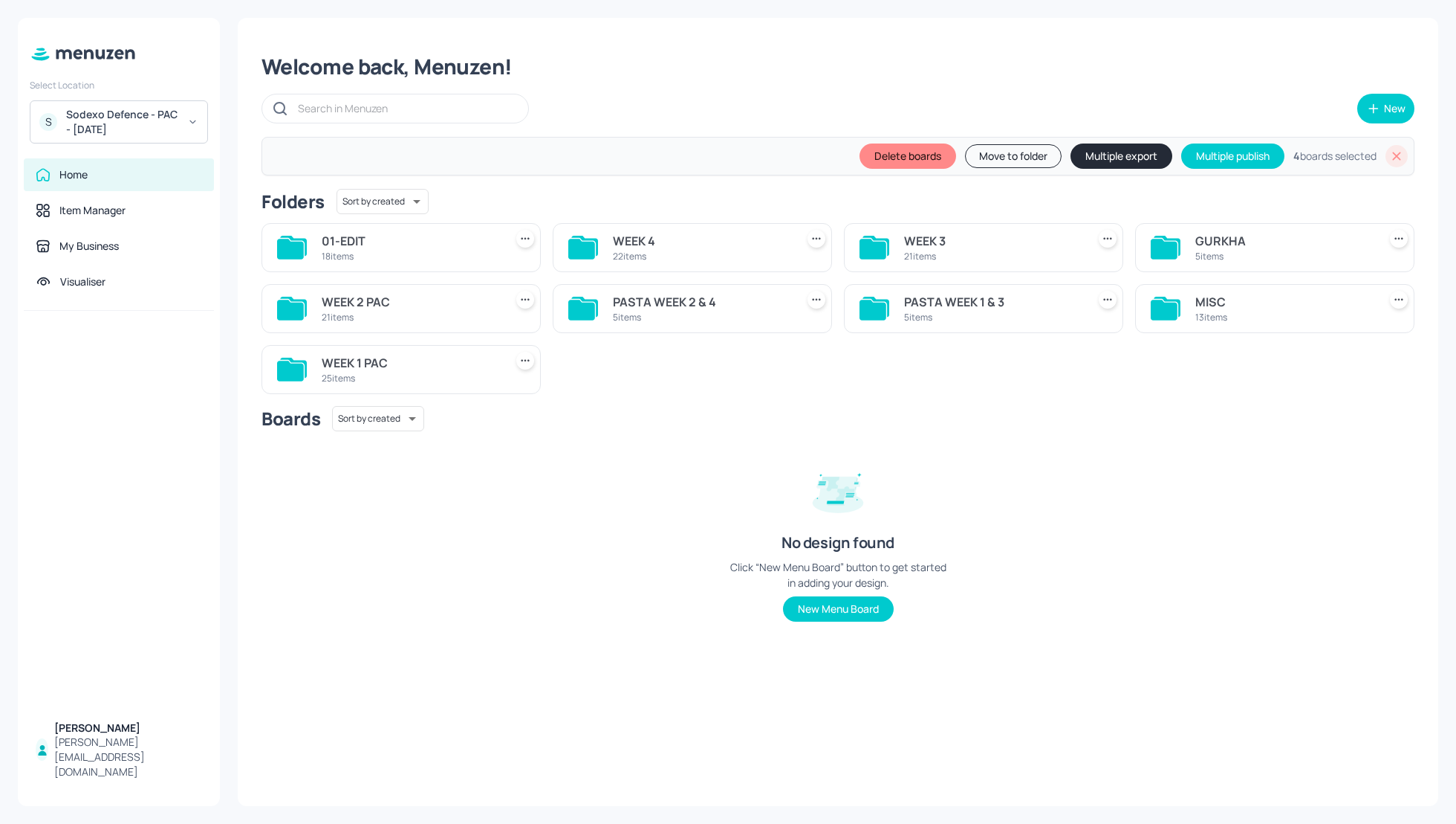
click at [175, 112] on div "Sodexo Defence - PAC - September 2025" at bounding box center [123, 122] width 112 height 29
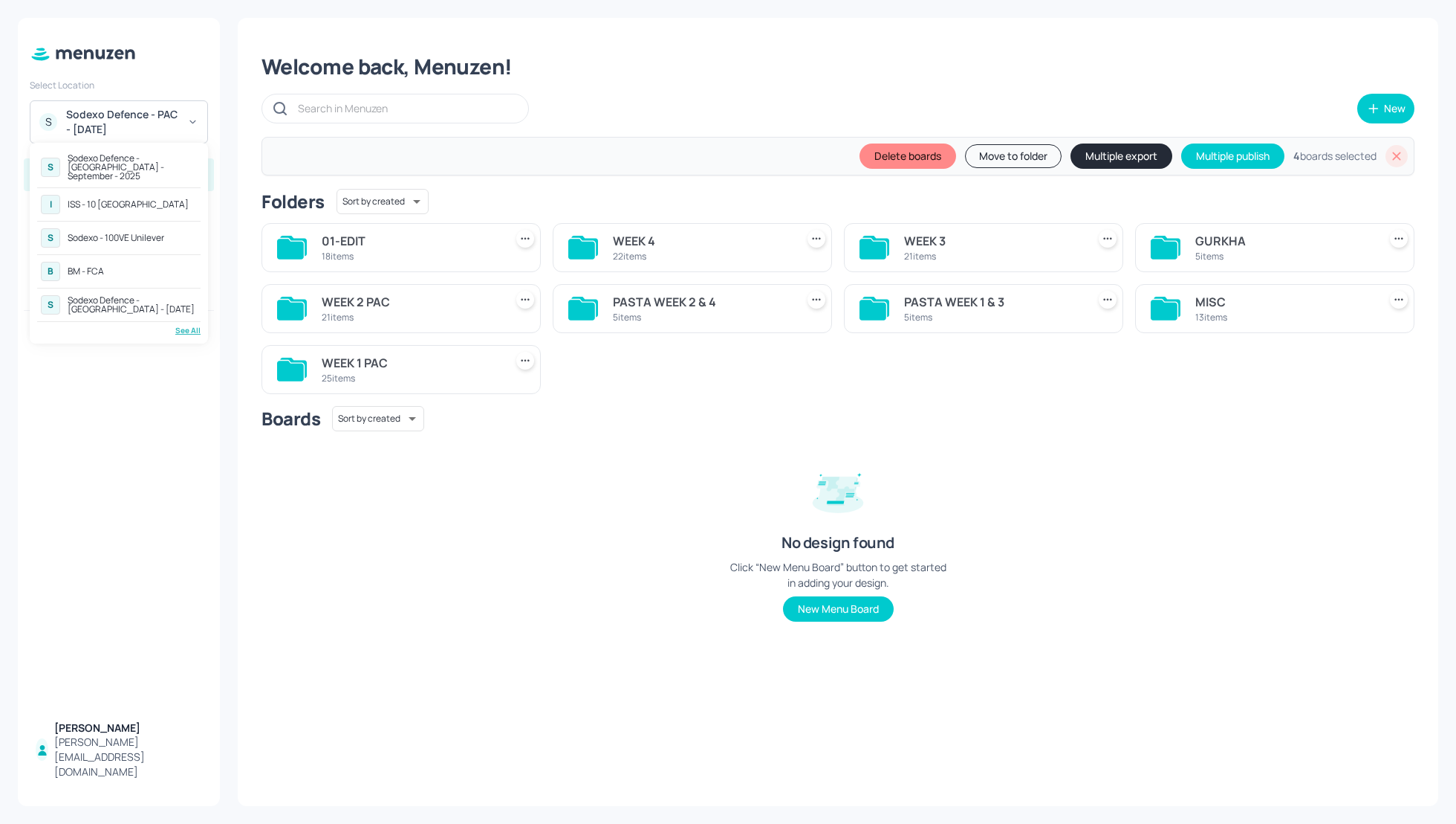
click at [149, 297] on div "Sodexo Defence - [GEOGRAPHIC_DATA] - [DATE]" at bounding box center [132, 304] width 129 height 18
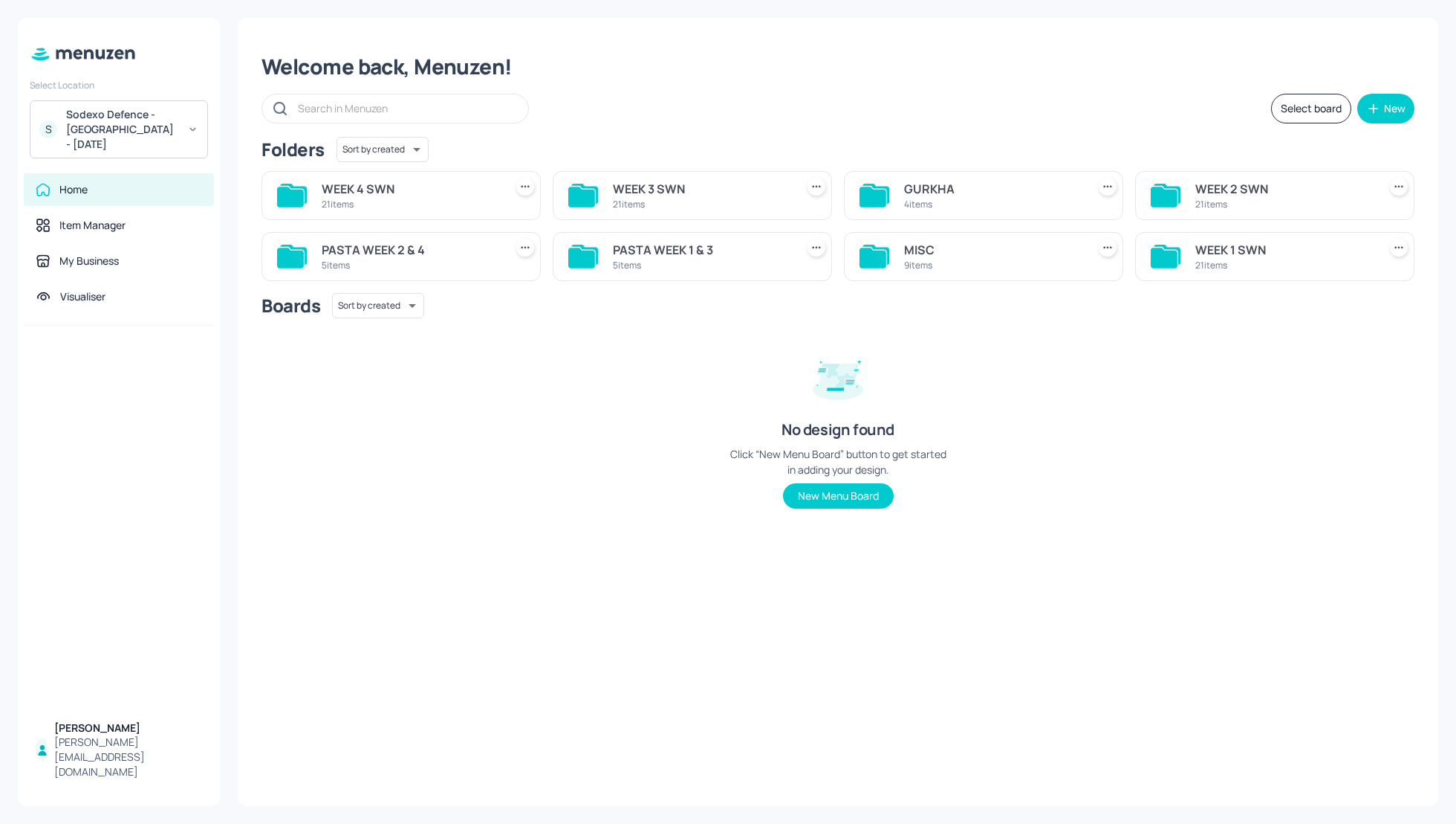
click at [916, 255] on div "MISC" at bounding box center [993, 249] width 177 height 18
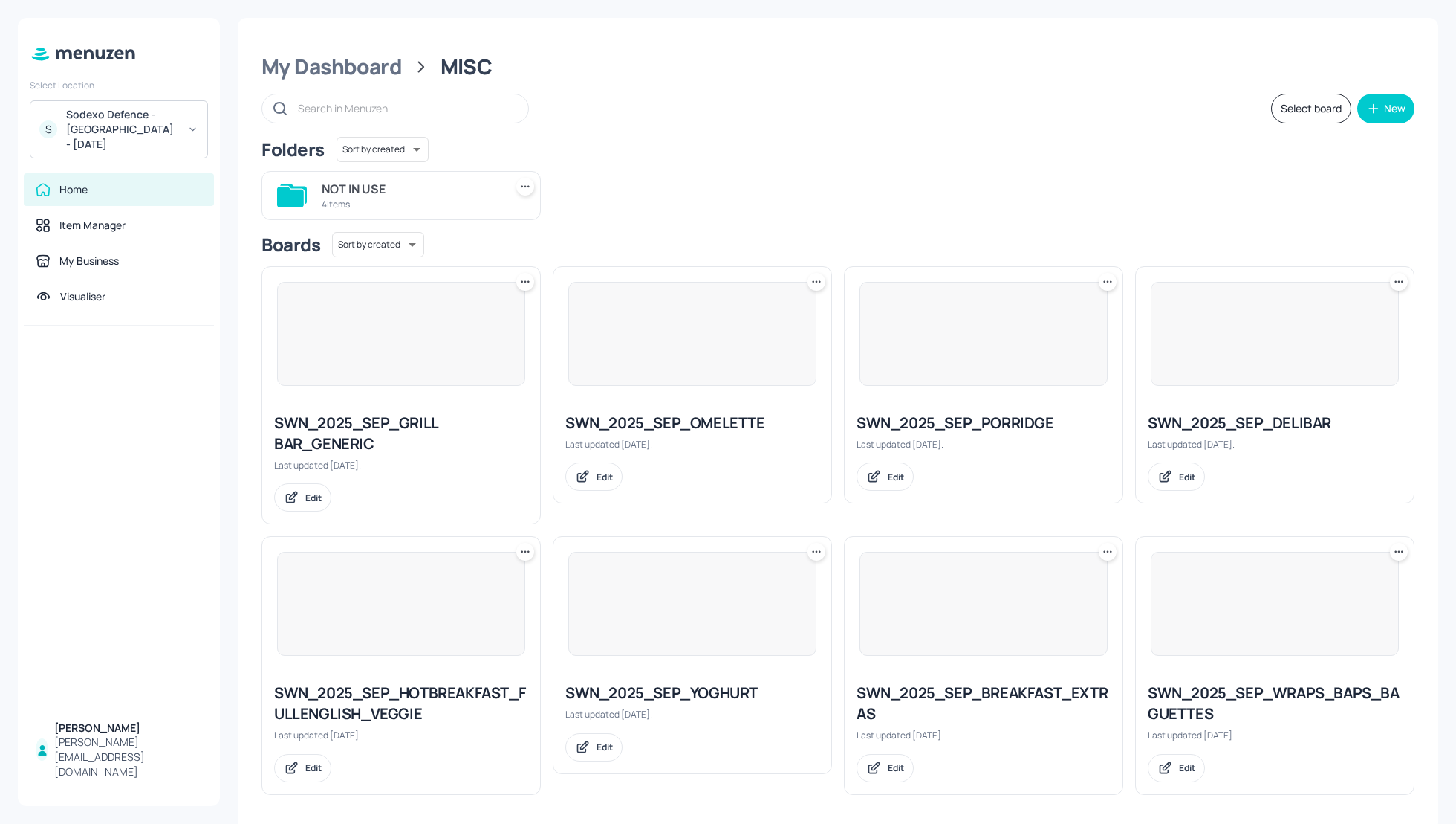
click at [982, 134] on div "My Dashboard MISC Select board New Folders Sort by created id ​ NOT IN USE 4 it…" at bounding box center [838, 424] width 1201 height 813
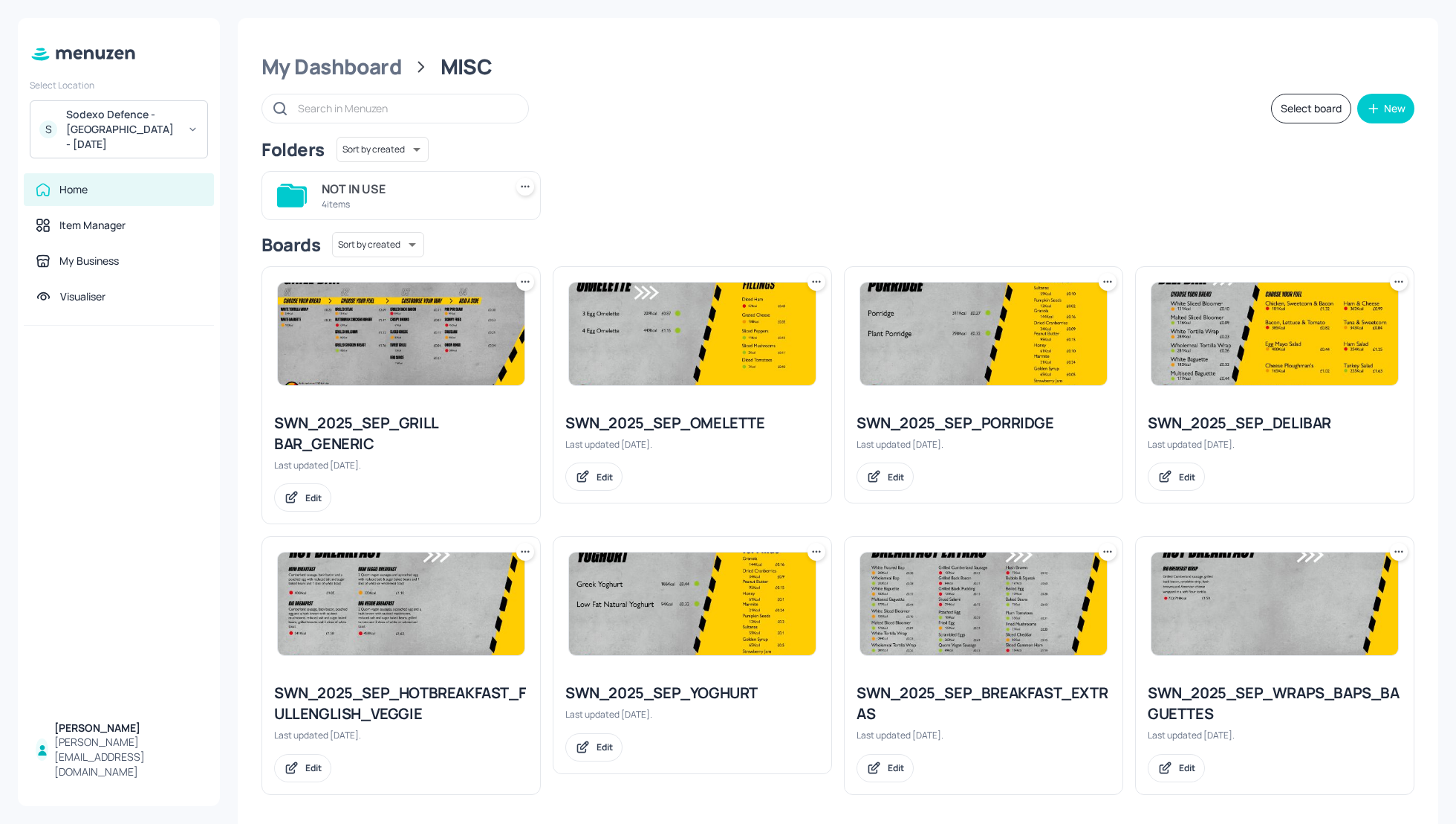
scroll to position [4, 0]
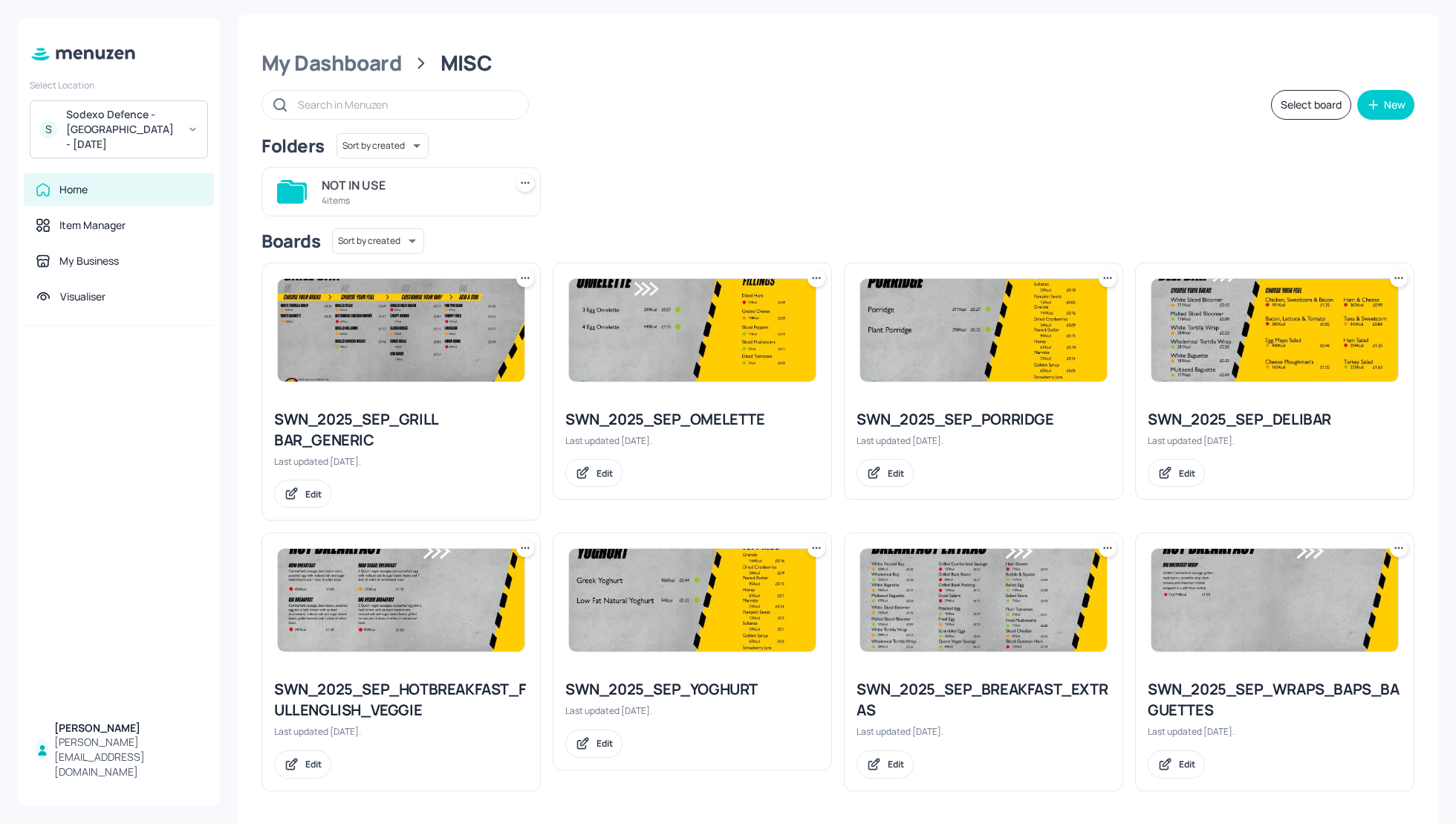
click at [356, 428] on div "SWN_2025_SEP_GRILL BAR_GENERIC" at bounding box center [400, 430] width 254 height 42
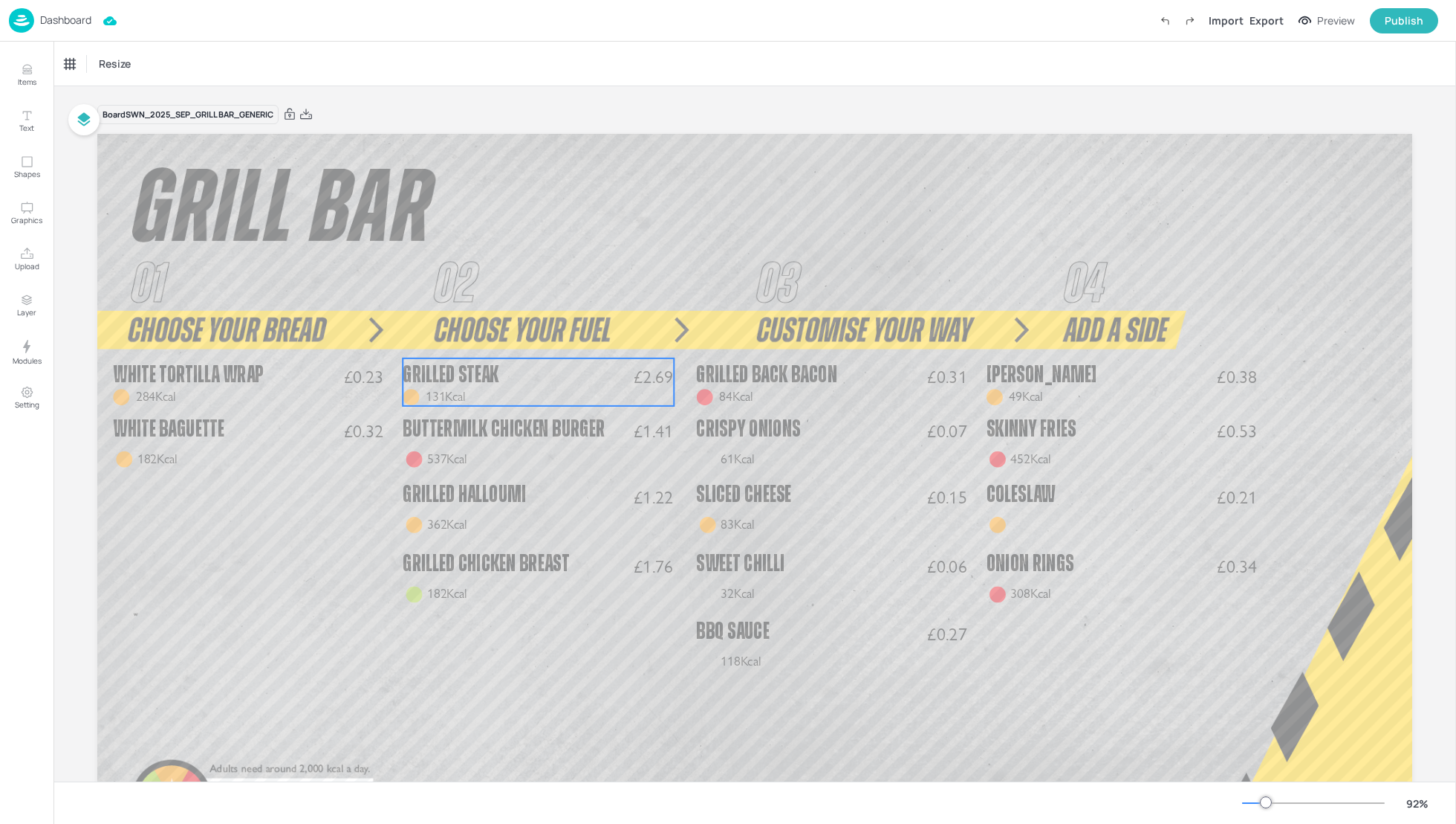
click at [558, 387] on p "Grilled Steak" at bounding box center [518, 375] width 233 height 33
click at [527, 334] on icon "Edit Item" at bounding box center [530, 331] width 6 height 6
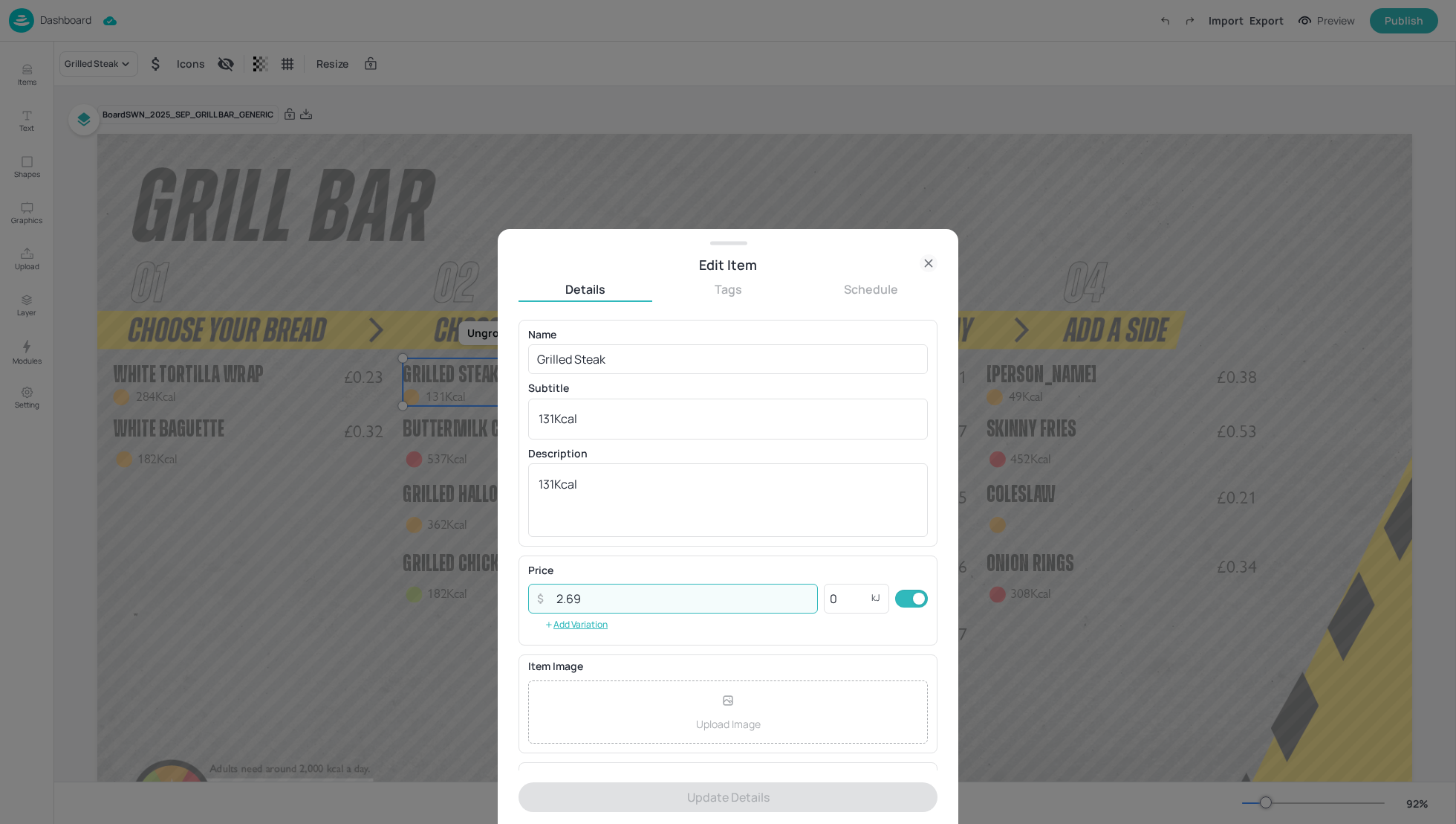
drag, startPoint x: 597, startPoint y: 594, endPoint x: 555, endPoint y: 592, distance: 42.0
click at [555, 593] on input "2.69" at bounding box center [683, 598] width 270 height 29
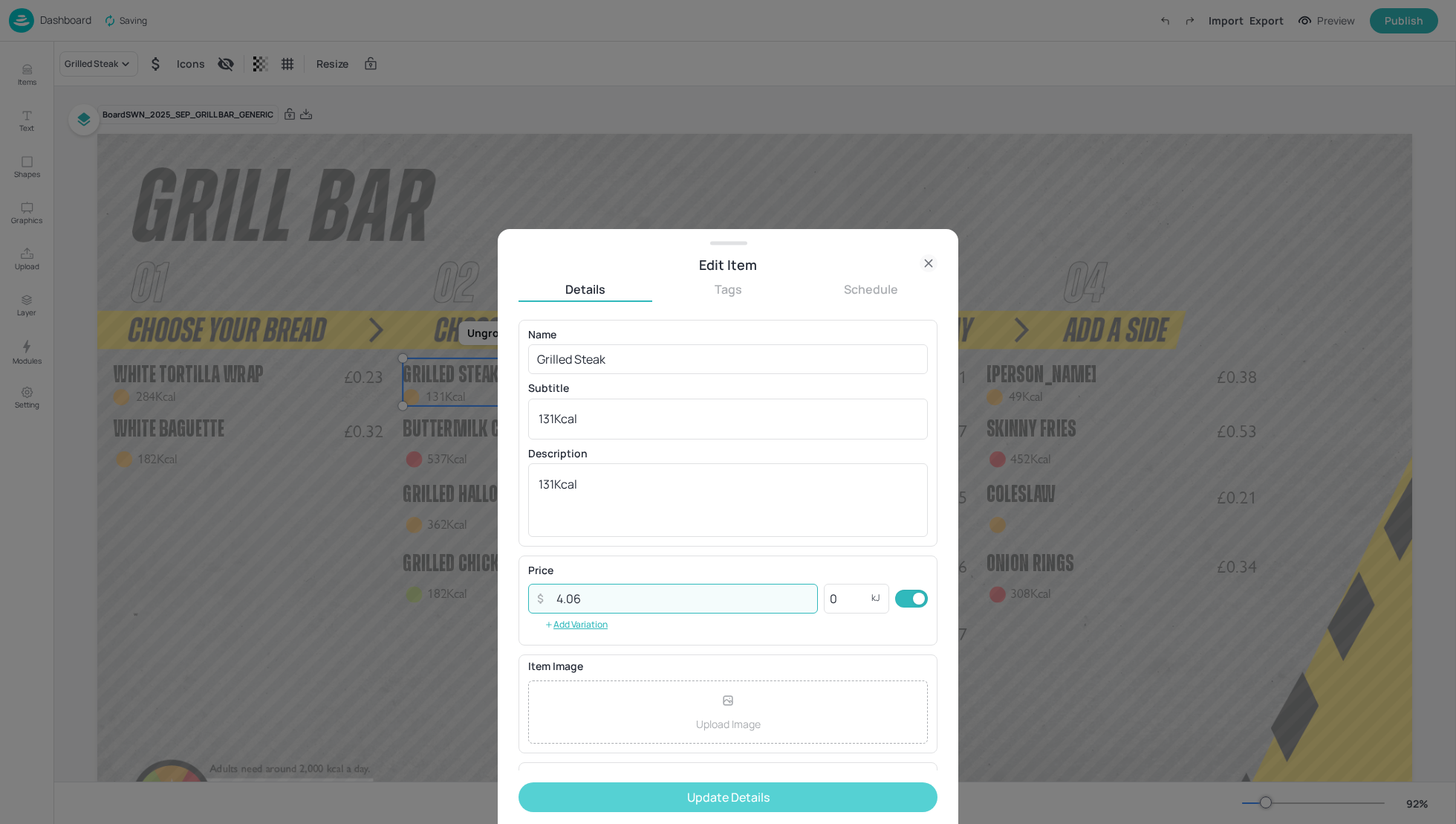
type input "4.06"
click at [685, 793] on button "Update Details" at bounding box center [728, 796] width 419 height 29
